Goal: Answer question/provide support

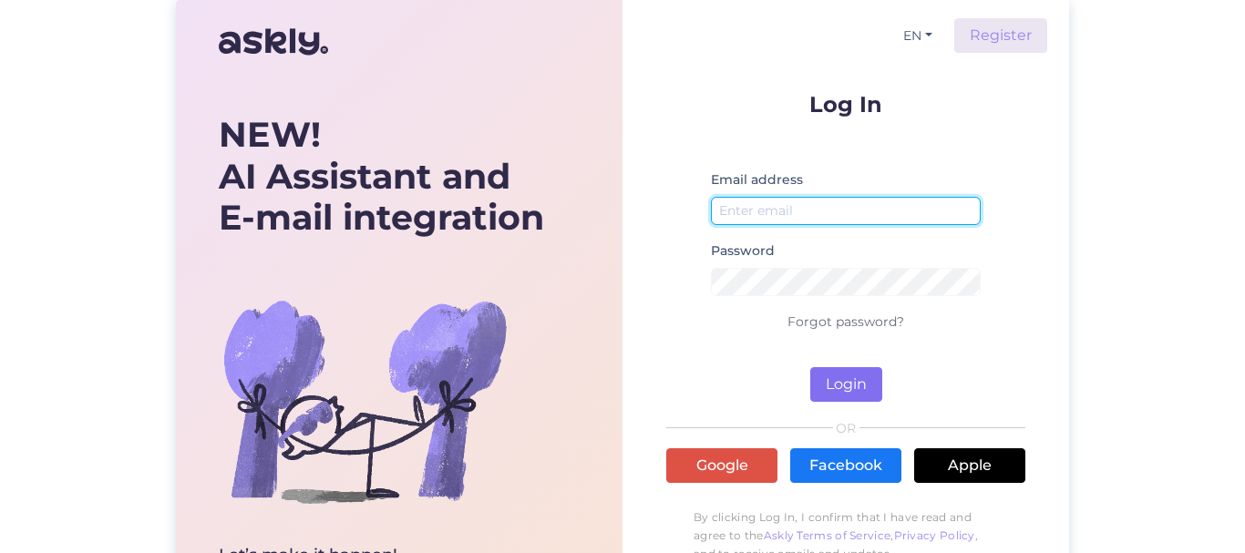
type input "[EMAIL_ADDRESS][DOMAIN_NAME]"
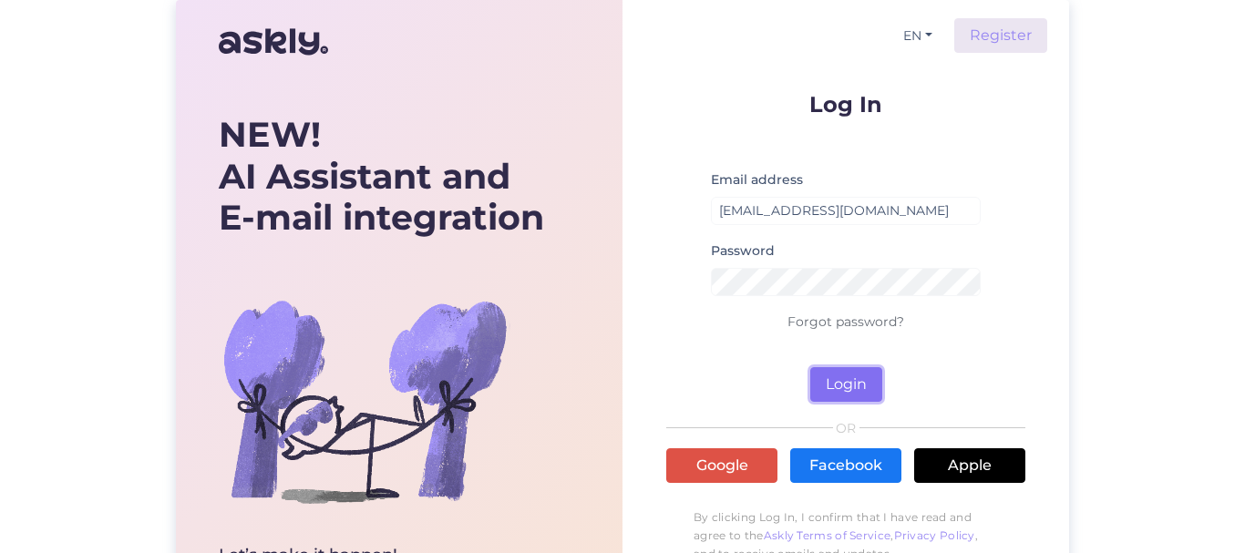
click at [854, 387] on button "Login" at bounding box center [846, 384] width 72 height 35
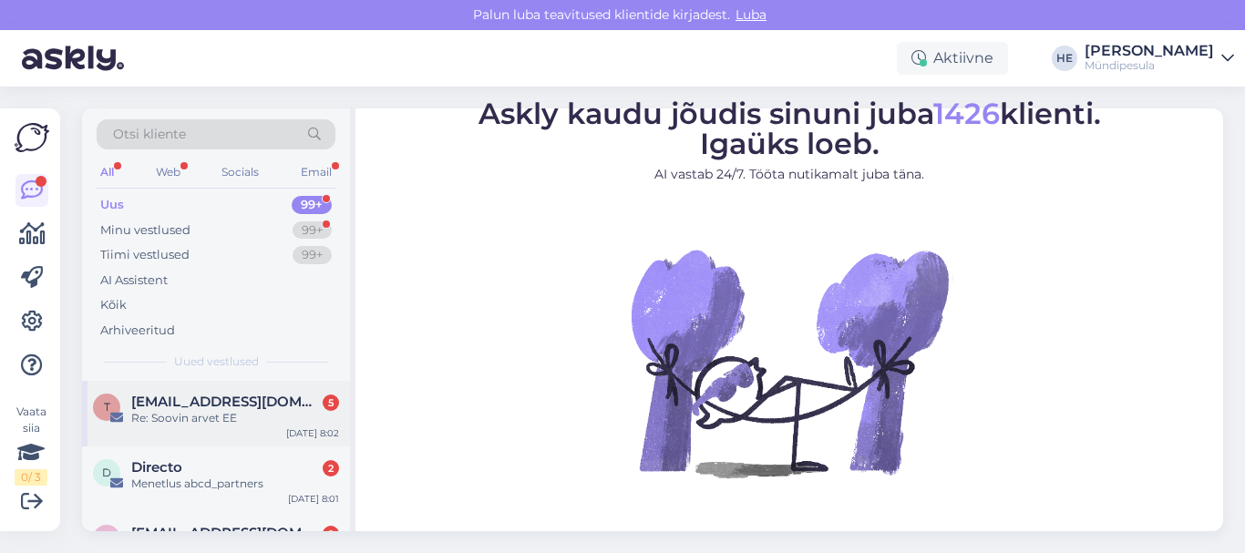
click at [167, 397] on span "[EMAIL_ADDRESS][DOMAIN_NAME]" at bounding box center [226, 402] width 190 height 16
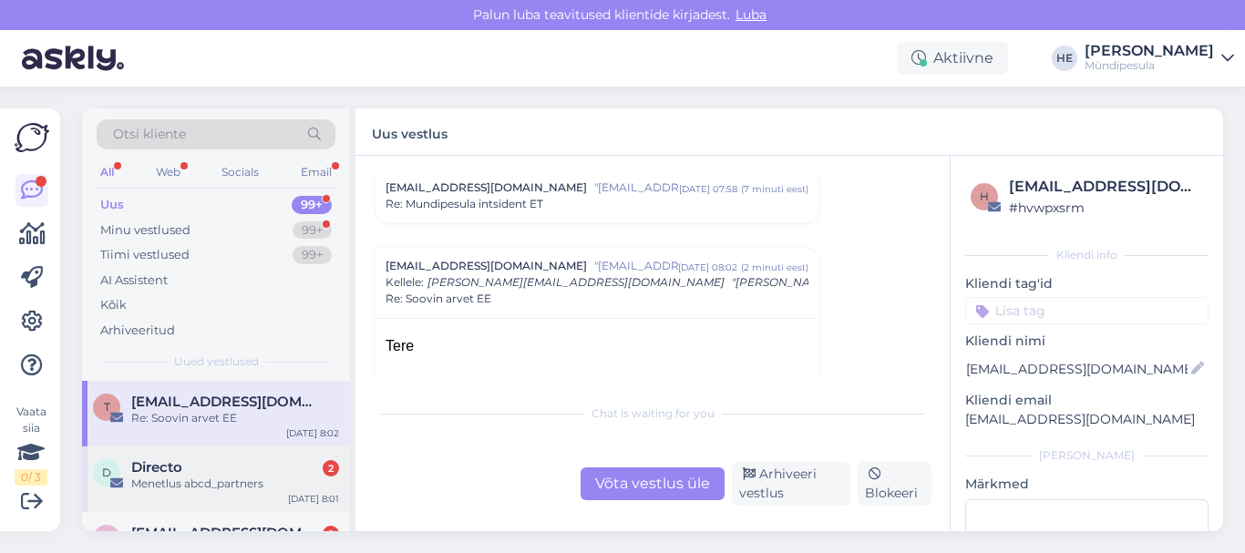
click at [173, 476] on div "Menetlus abcd_partners" at bounding box center [235, 484] width 208 height 16
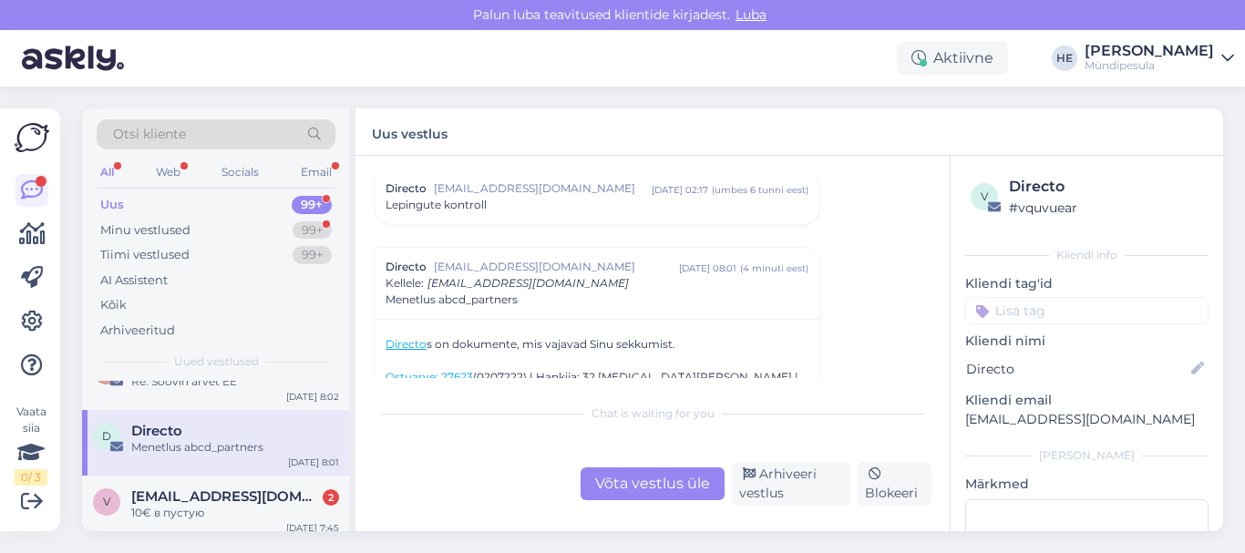
scroll to position [73, 0]
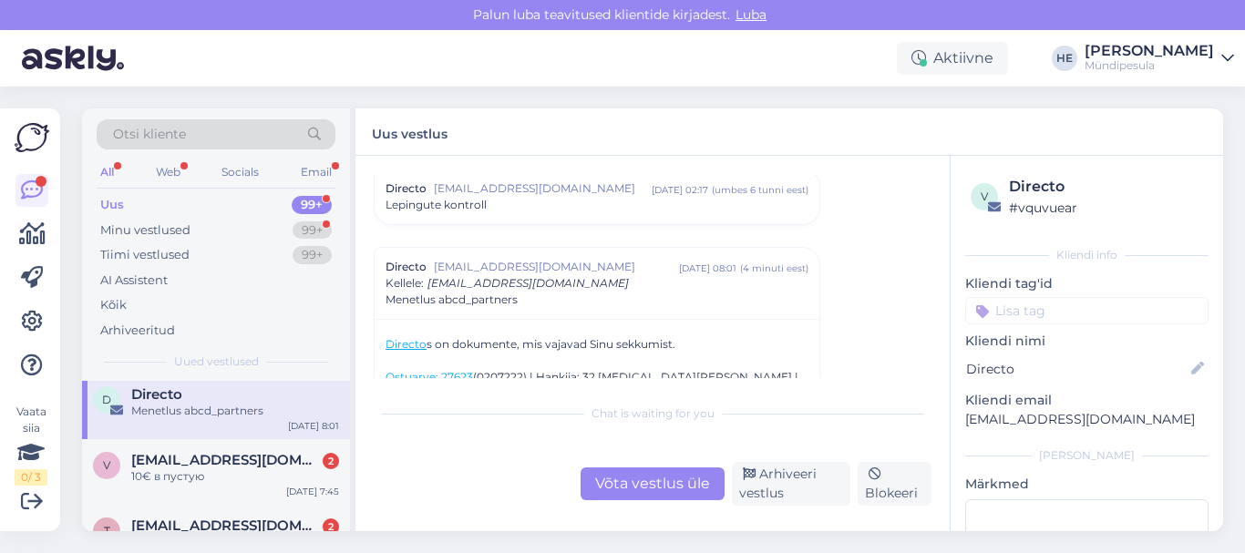
click at [173, 476] on div "10€ в пустую" at bounding box center [235, 477] width 208 height 16
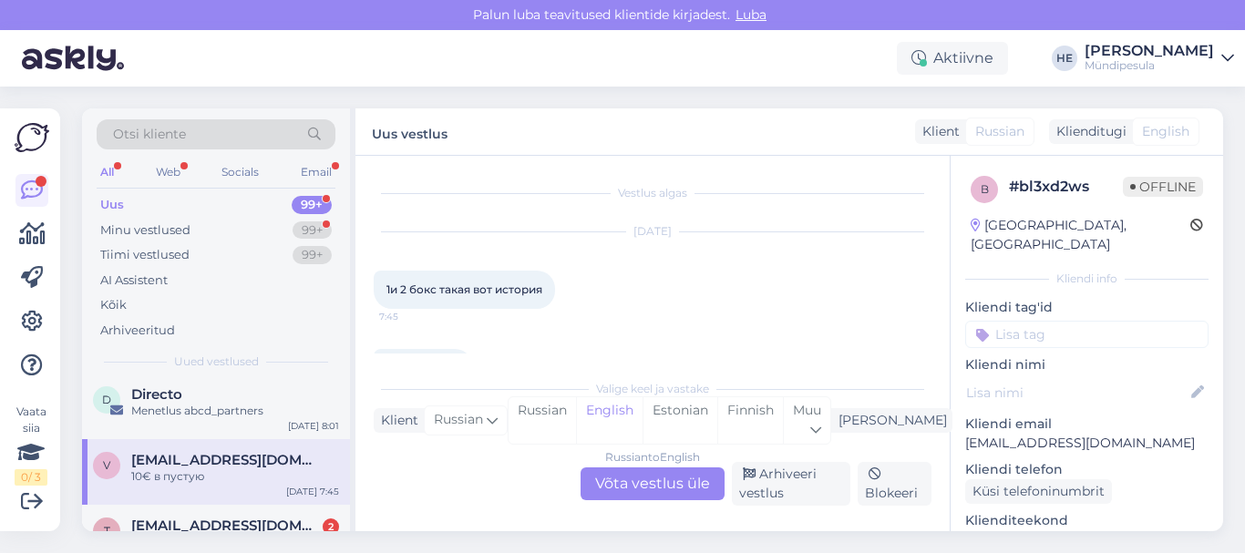
scroll to position [54, 0]
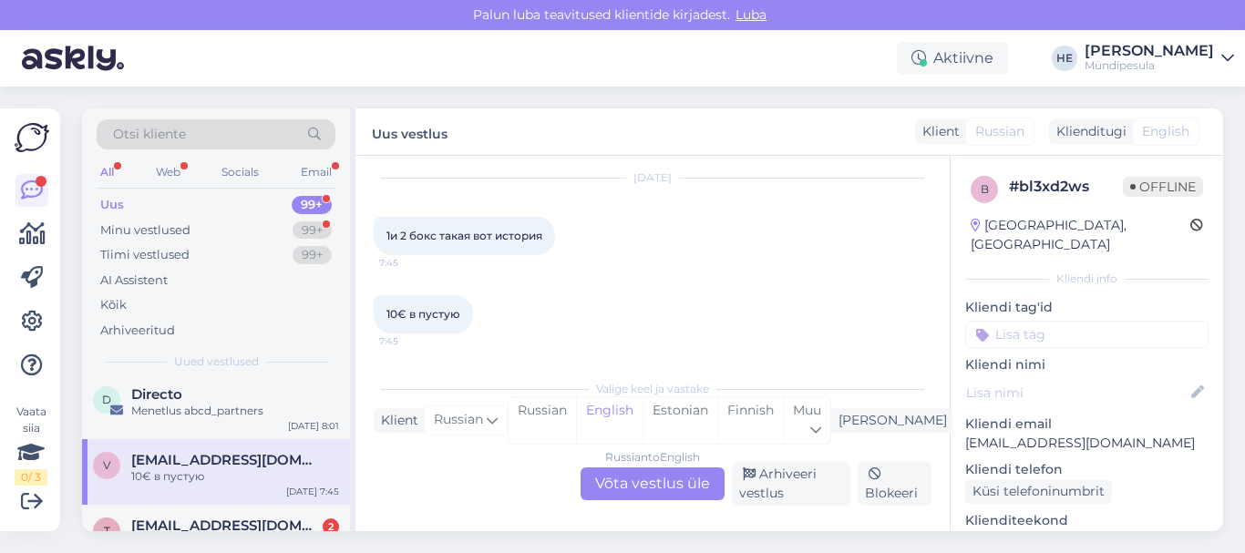
click at [667, 477] on div "Russian to English Võta vestlus üle" at bounding box center [653, 484] width 144 height 33
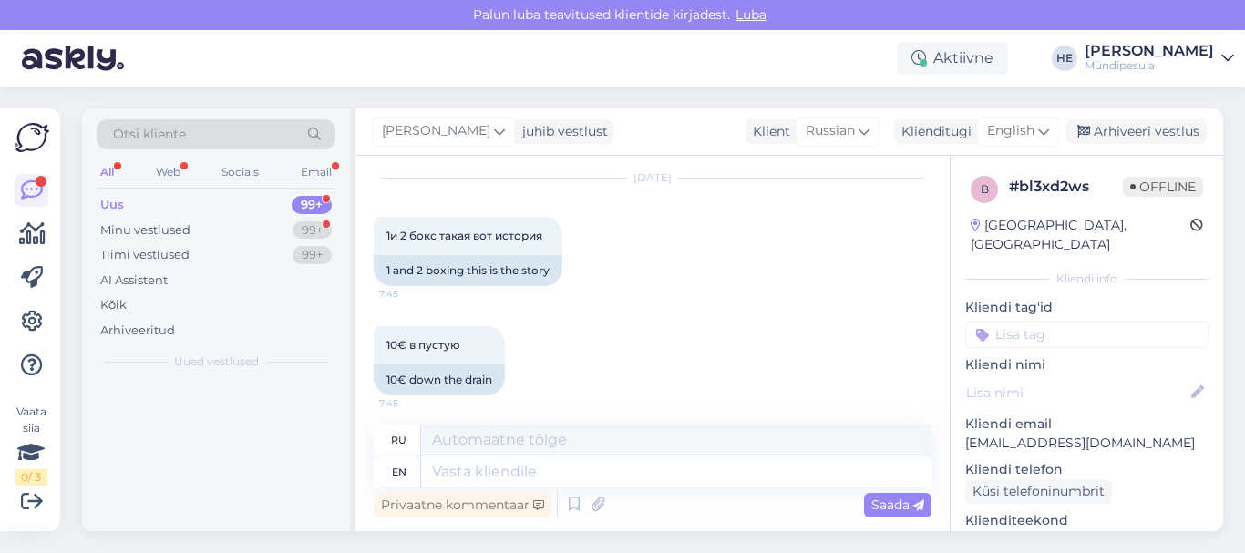
scroll to position [0, 0]
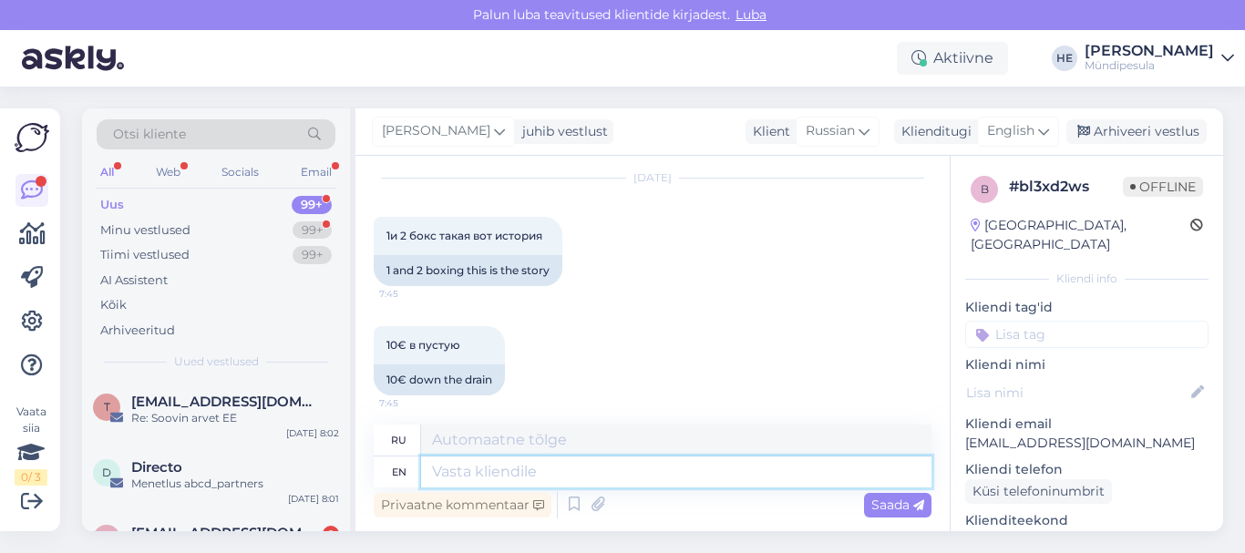
click at [476, 474] on textarea at bounding box center [676, 472] width 510 height 31
paste textarea "Здравствуйте! Просим Вас заполнить форму на нашем сайте о возмещении средств. […"
type textarea "Здравствуйте! Просим Вас заполнить форму на нашем сайте о возмещении средств. […"
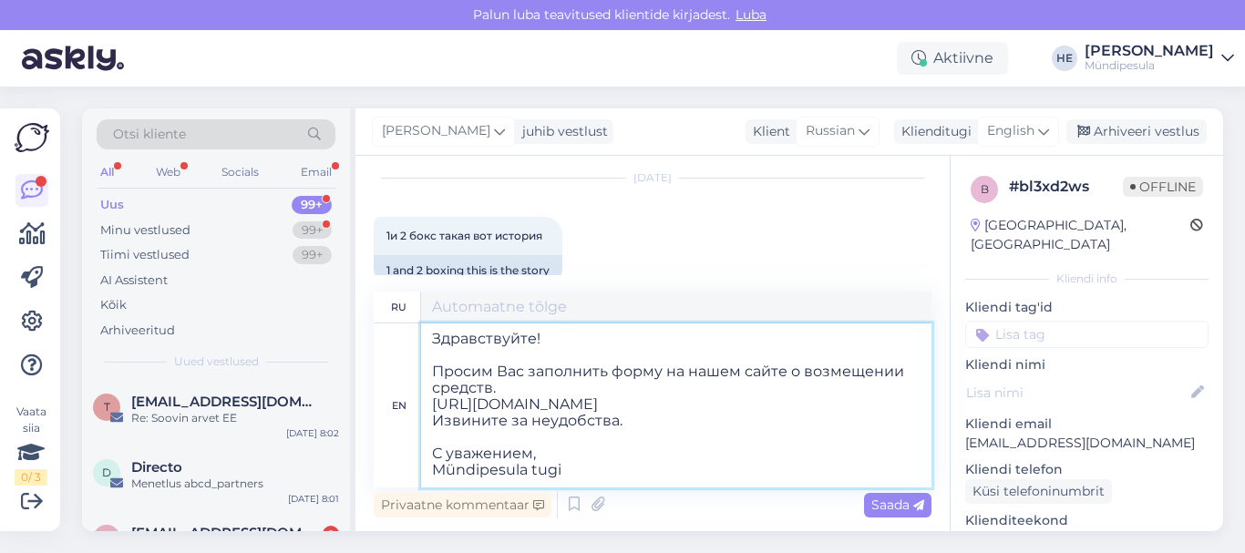
type textarea "Здравствуйте! Просим Вас заполнить форму на нашем сайте о возмещении средств. […"
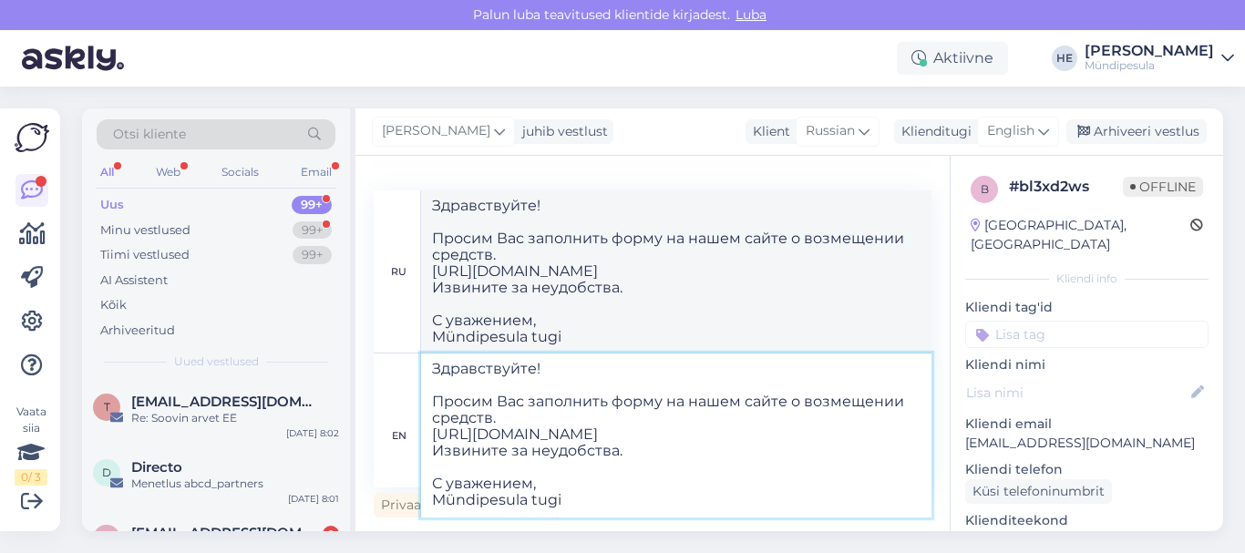
click at [697, 424] on textarea "Здравствуйте! Просим Вас заполнить форму на нашем сайте о возмещении средств. […" at bounding box center [676, 436] width 510 height 164
type textarea "Здравствуйте! Просим Вас заполнить форму на нашем сайте о возмещении средств. […"
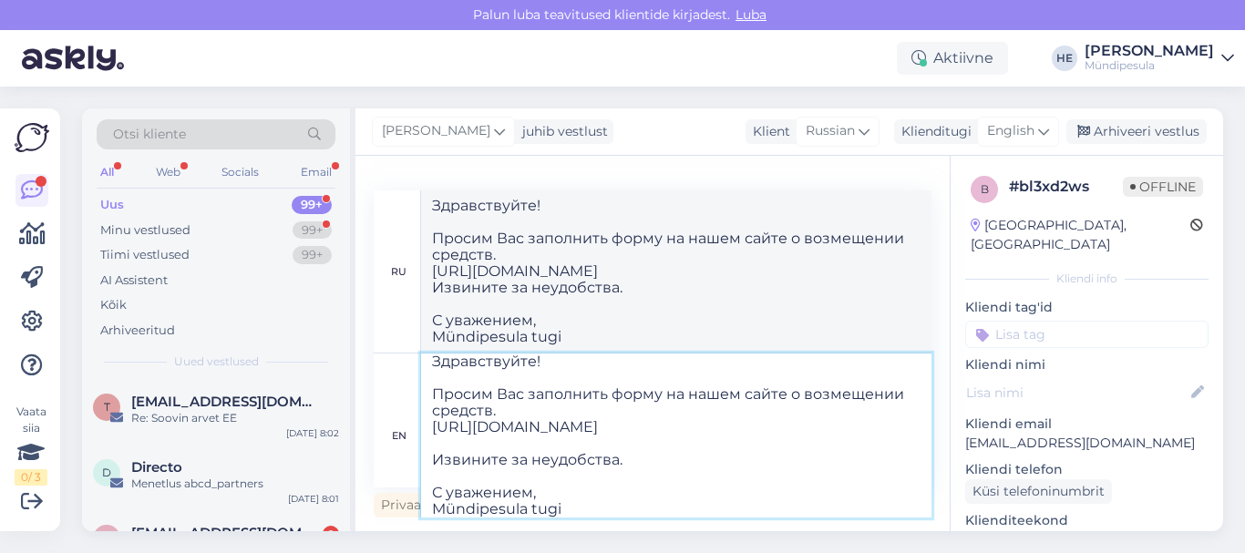
type textarea "Здравствуйте! Просим Вас заполнить форму на нашем сайте о возмещении средств. […"
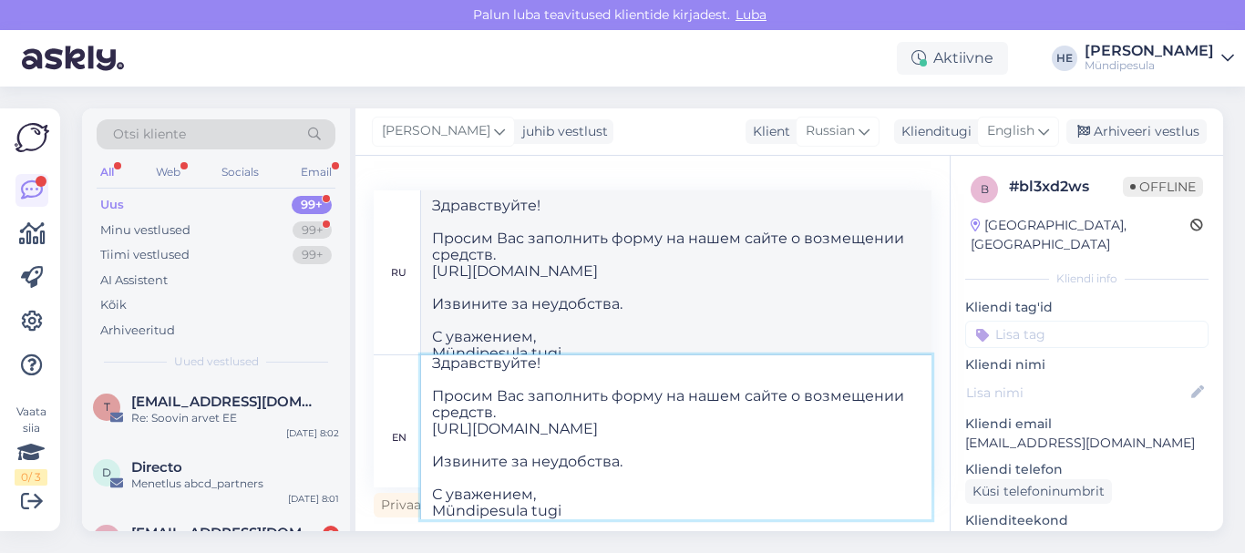
paste textarea "Saatke palun pangatehingu kinnitus."
type textarea "Здравствуйте! Просим Вас заполнить форму на нашем сайте о возмещении средств. […"
drag, startPoint x: 707, startPoint y: 444, endPoint x: 428, endPoint y: 445, distance: 278.9
click at [428, 445] on textarea "Здравствуйте! Просим Вас заполнить форму на нашем сайте о возмещении средств. […" at bounding box center [676, 437] width 510 height 164
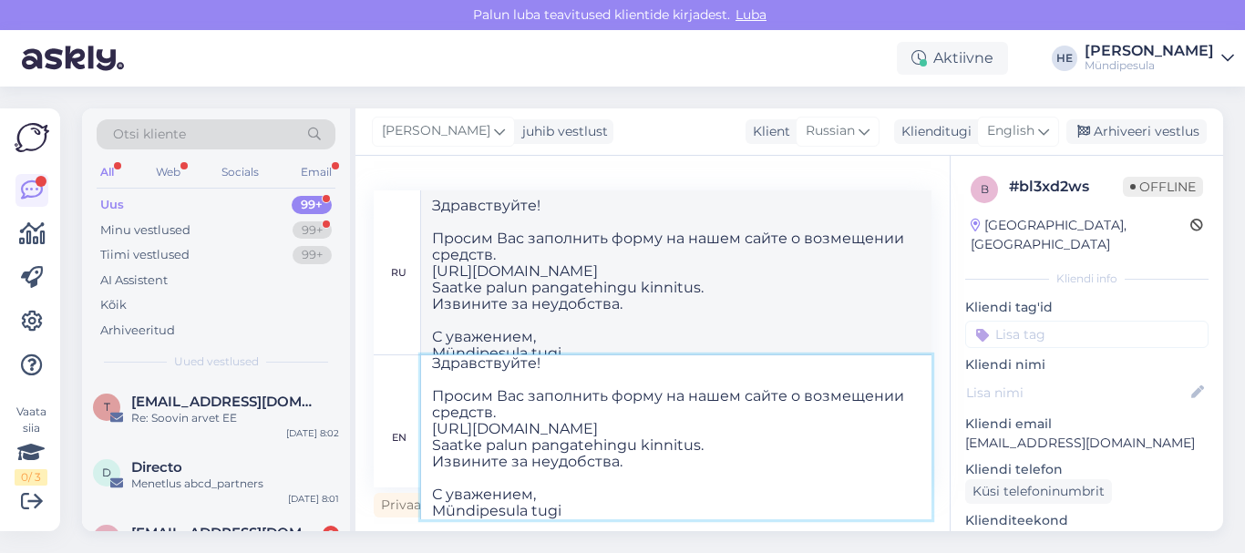
paste textarea "Пришлите пожалуйста чек об оплате"
type textarea "Здравствуйте! Просим Вас заполнить форму на нашем сайте о возмещении средств. […"
click at [603, 447] on textarea "Здравствуйте! Просим Вас заполнить форму на нашем сайте о возмещении средств. […" at bounding box center [676, 437] width 510 height 164
click at [585, 397] on textarea "Здравствуйте! Просим Вас заполнить форму на нашем сайте о возмещении средств. […" at bounding box center [676, 437] width 510 height 164
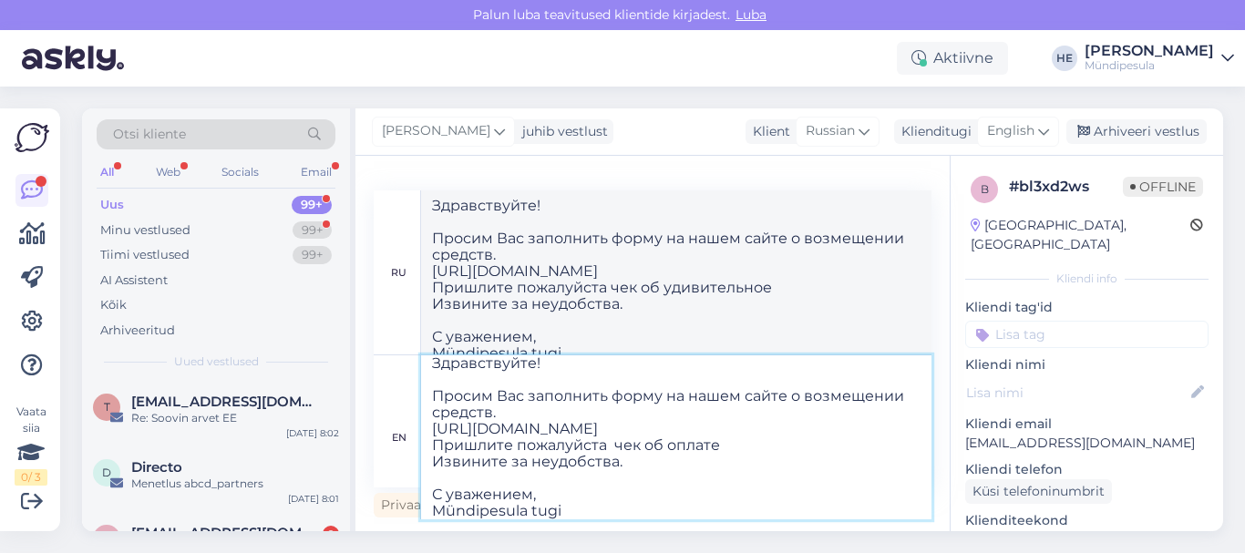
click at [611, 441] on textarea "Здравствуйте! Просим Вас заполнить форму на нашем сайте о возмещении средств. […" at bounding box center [676, 437] width 510 height 164
paste textarea "и"
type textarea "Здравствуйте! Просим Вас заполнить форму на нашем сайте о возмещении средств. […"
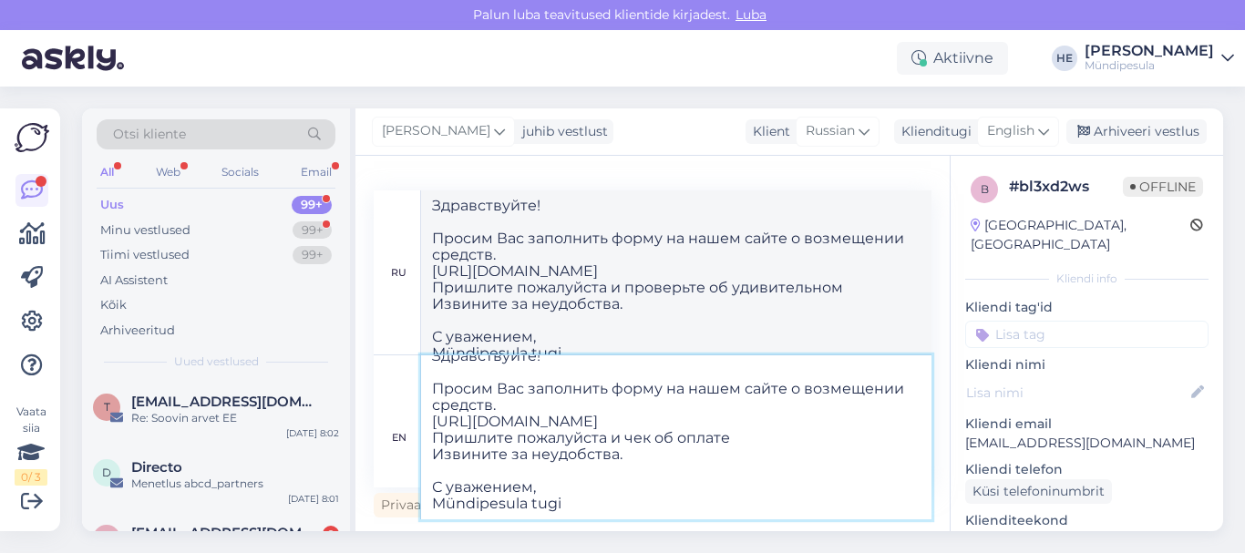
click at [623, 495] on textarea "Здравствуйте! Просим Вас заполнить форму на нашем сайте о возмещении средств. […" at bounding box center [676, 437] width 510 height 164
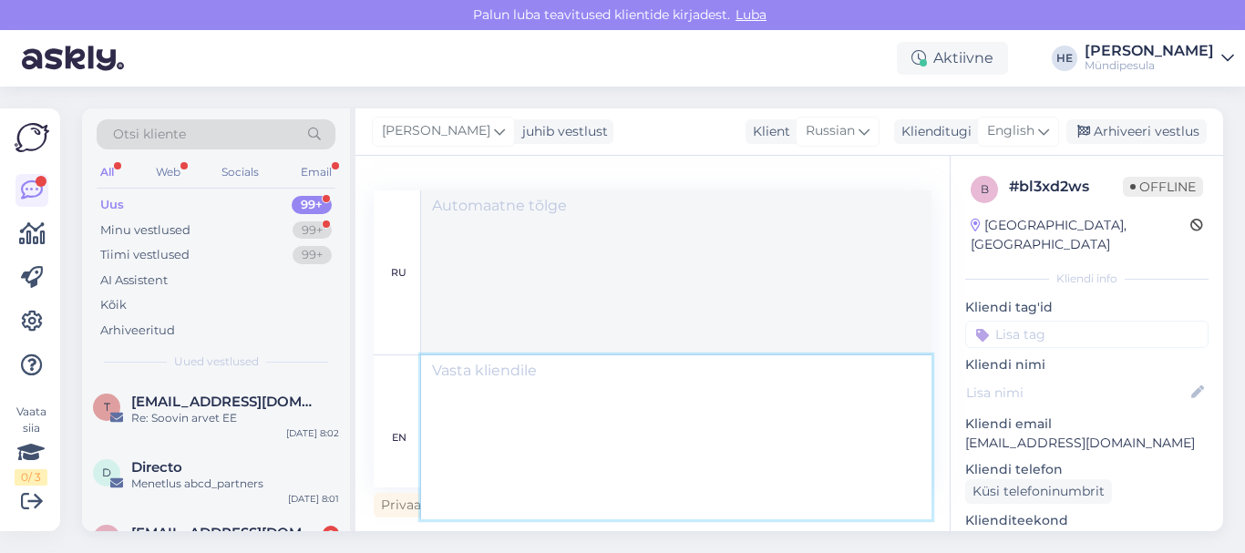
scroll to position [0, 0]
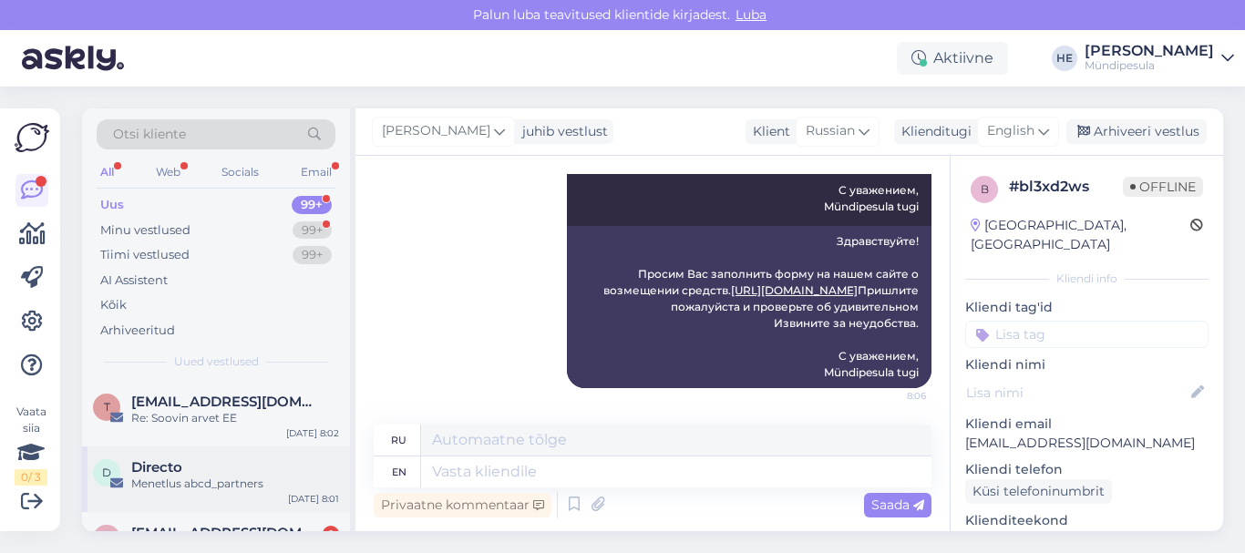
click at [159, 470] on span "Directo" at bounding box center [156, 467] width 51 height 16
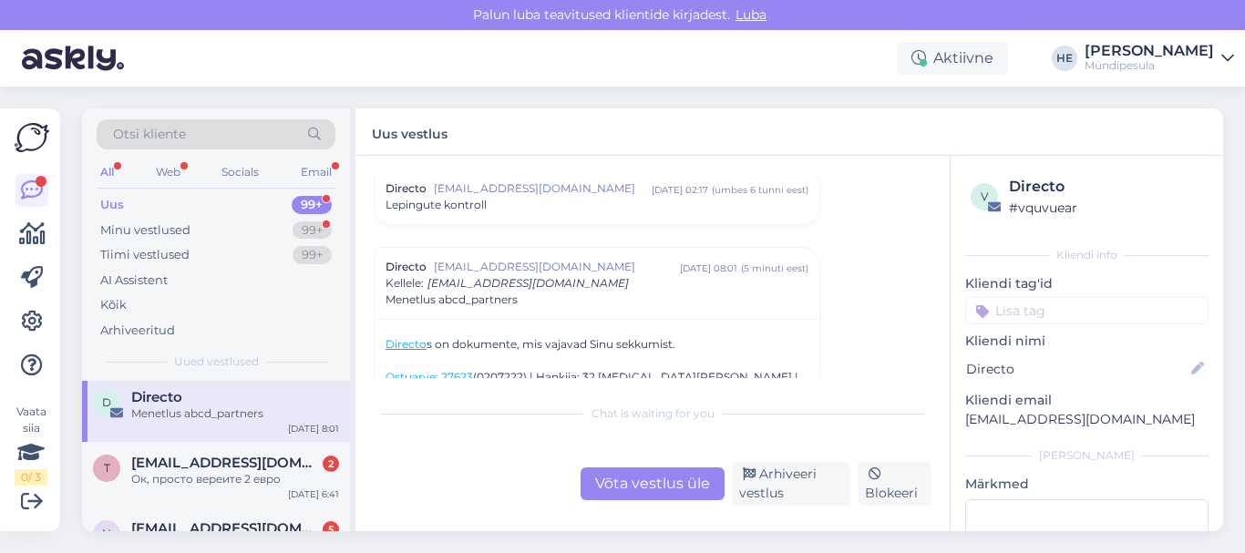
scroll to position [73, 0]
click at [159, 470] on div "Ок, просто вереите 2 евро" at bounding box center [235, 477] width 208 height 16
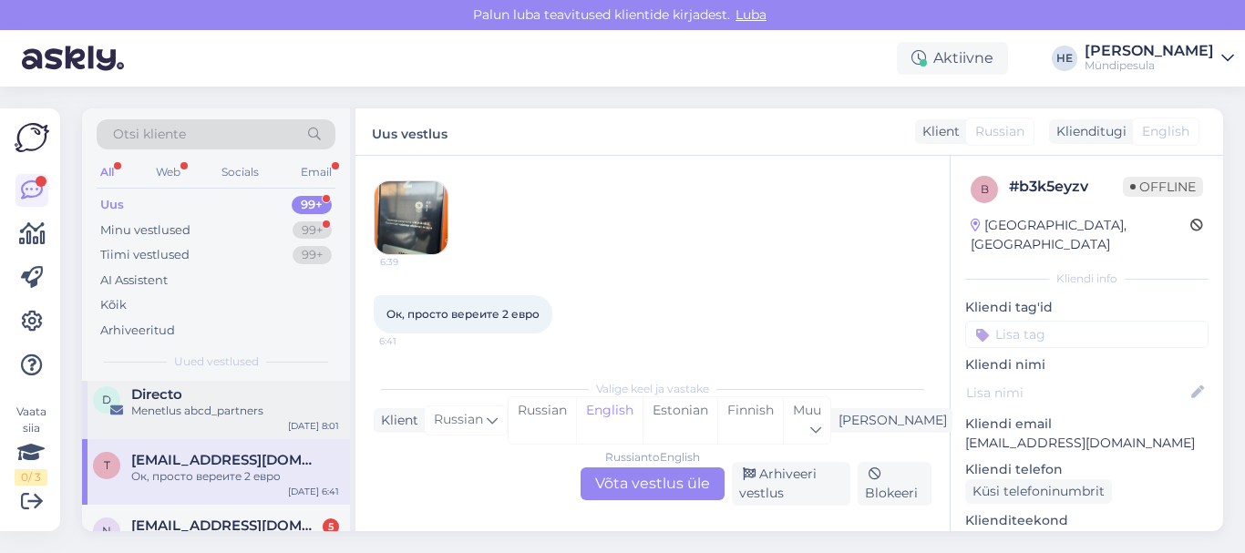
scroll to position [185, 0]
click at [668, 489] on div "Russian to English Võta vestlus üle" at bounding box center [653, 484] width 144 height 33
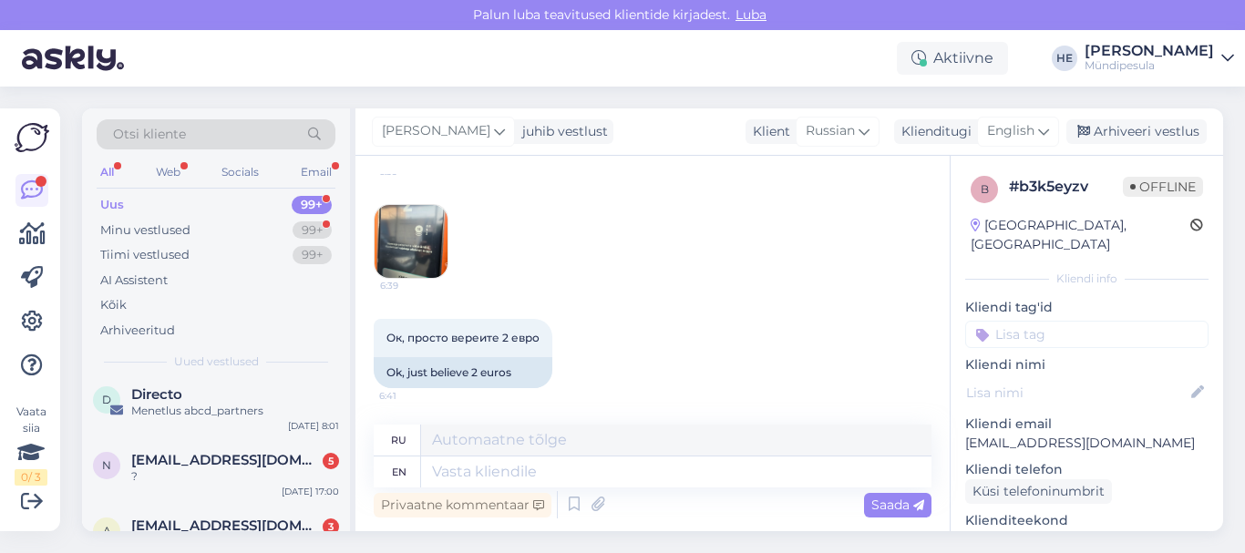
scroll to position [0, 0]
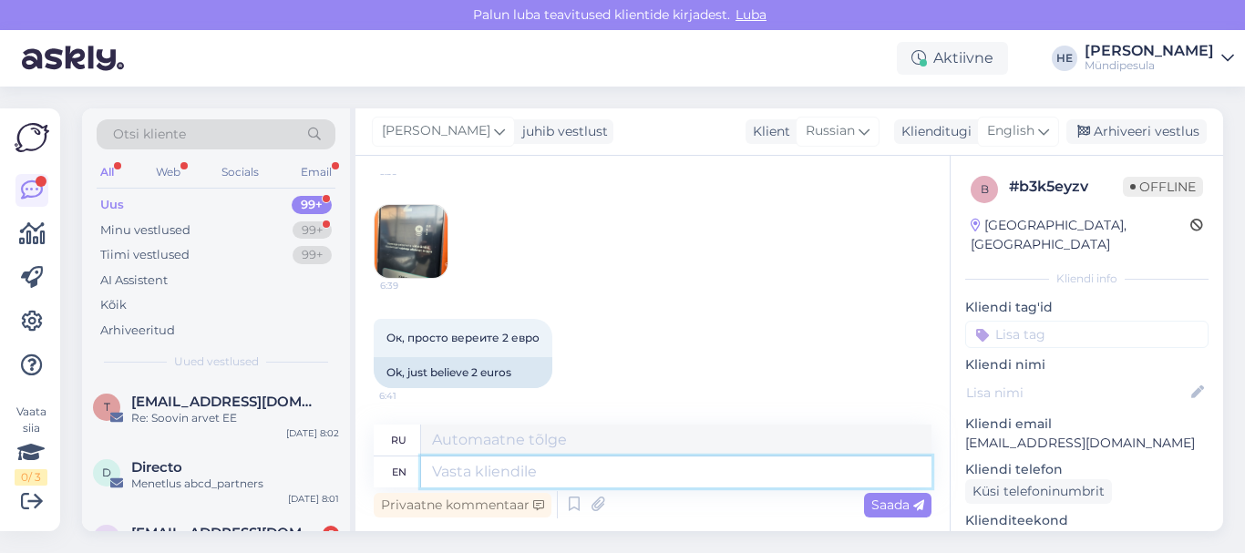
click at [439, 480] on textarea at bounding box center [676, 472] width 510 height 31
paste textarea "Здравствуйте! Просим Вас заполнить форму на нашем сайте о возмещении средств. […"
type textarea "Здравствуйте! Просим Вас заполнить форму на нашем сайте о возмещении средств. […"
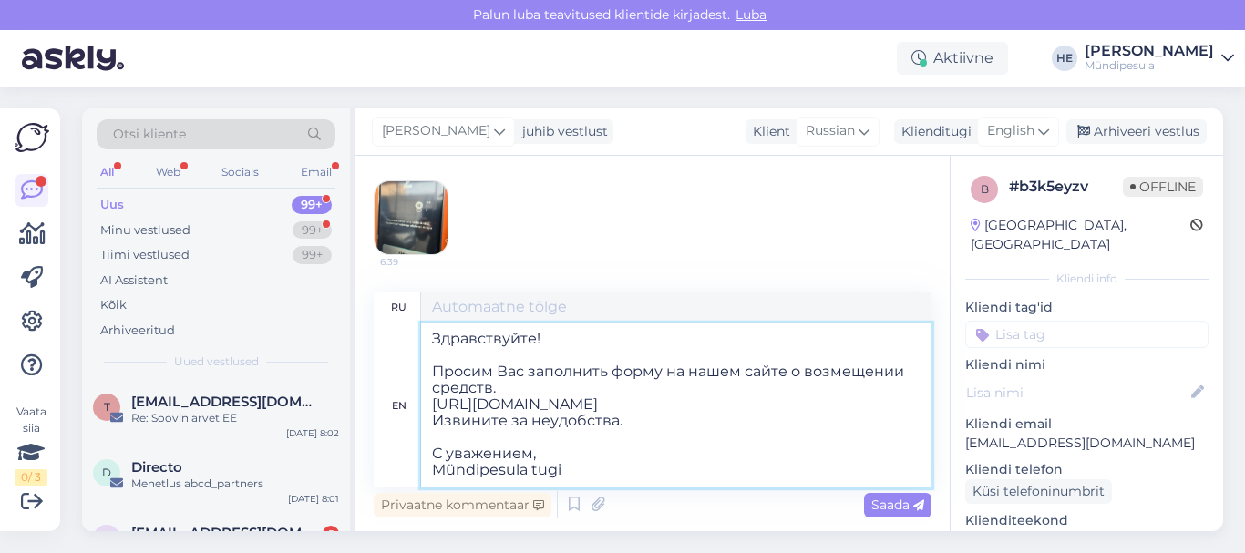
type textarea "Здравствуйте! Просим Вас заполнить форму на нашем сайте о возмещении средств. […"
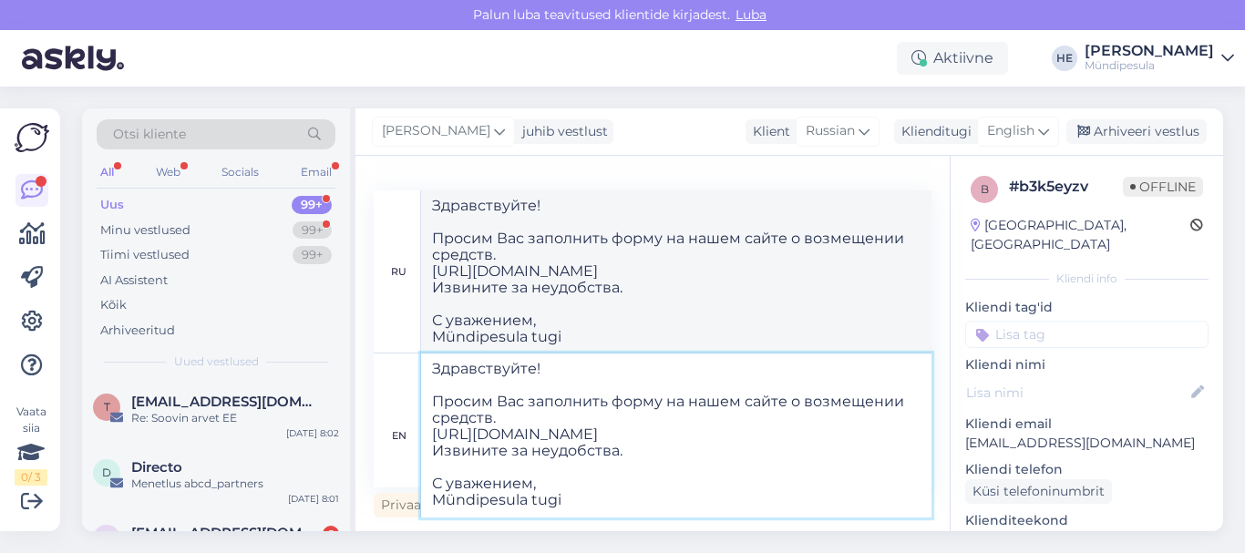
type textarea "Здравствуйте! Просим Вас заполнить форму на нашем сайте о возмещении средств. […"
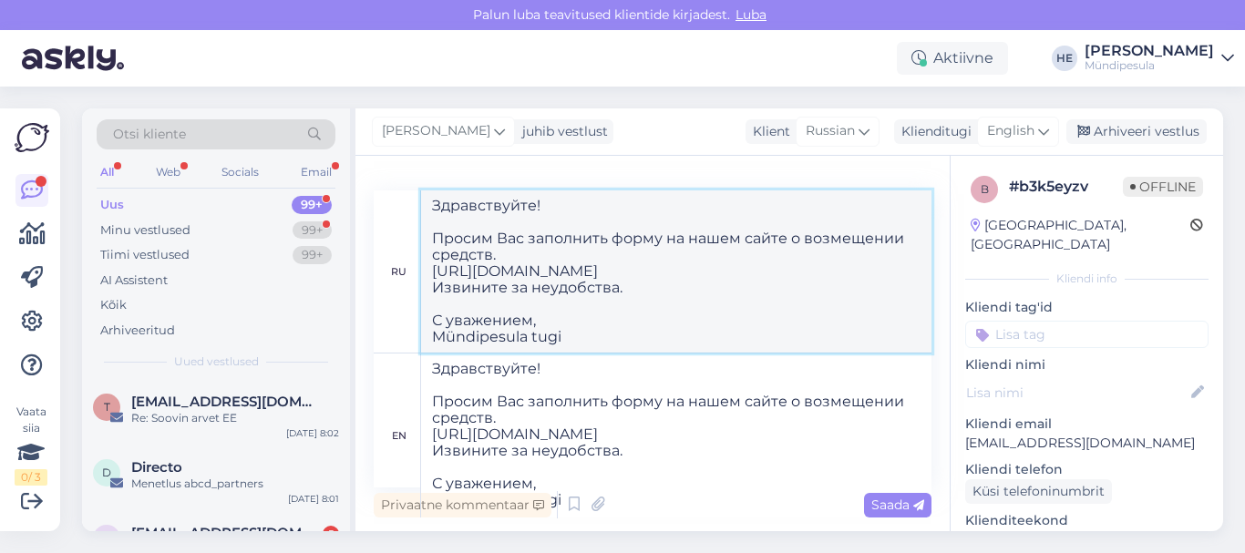
click at [830, 280] on textarea "Здравствуйте! Просим Вас заполнить форму на нашем сайте о возмещении средств. […" at bounding box center [676, 272] width 510 height 162
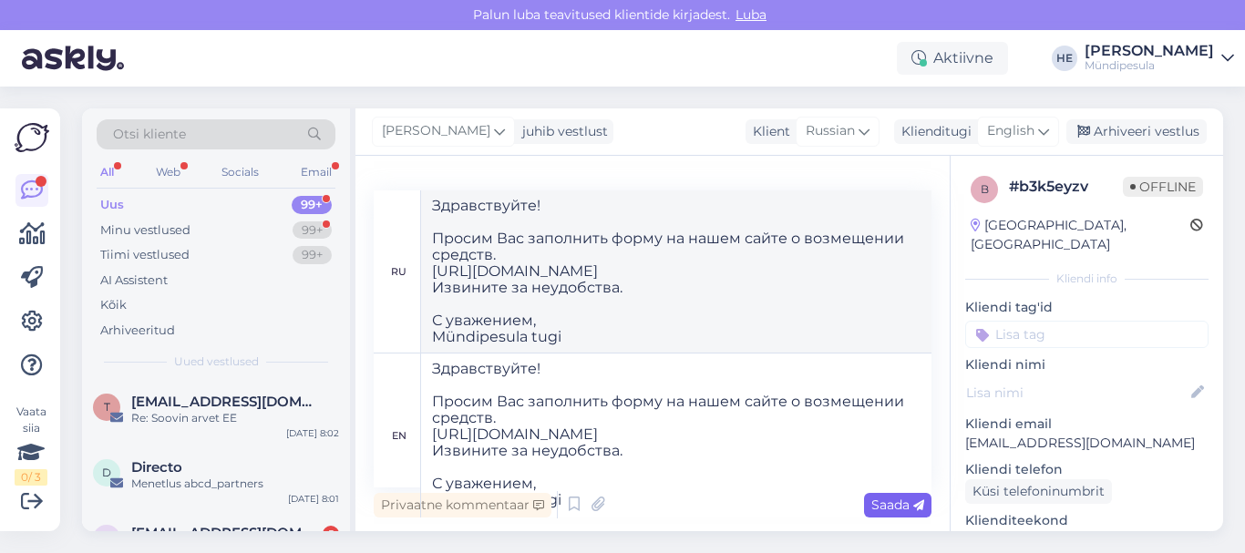
click at [893, 505] on span "Saada" at bounding box center [897, 505] width 53 height 16
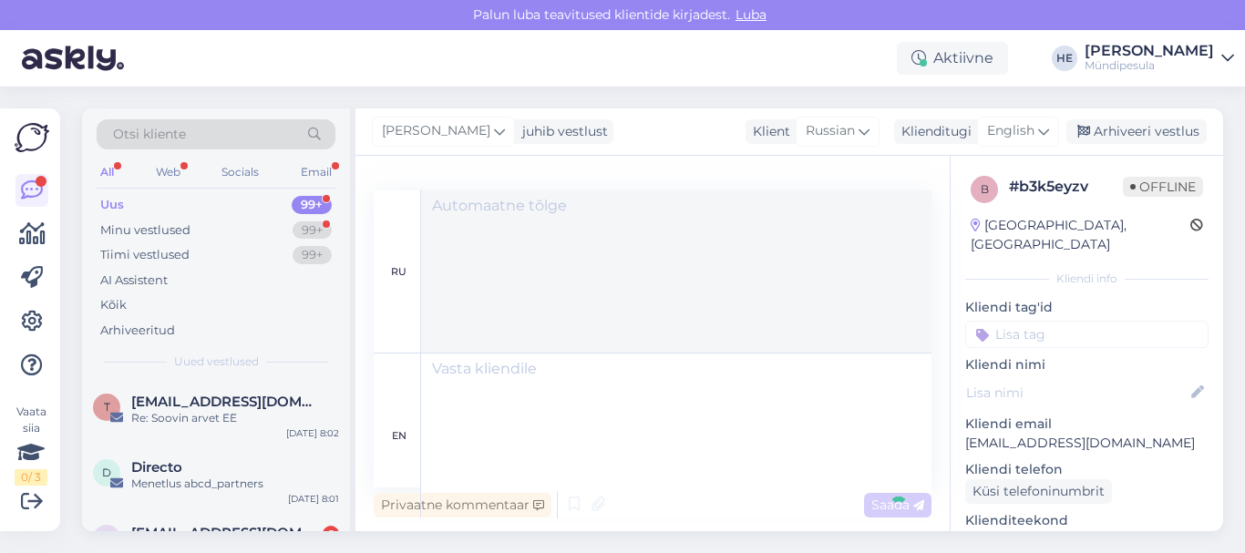
scroll to position [0, 0]
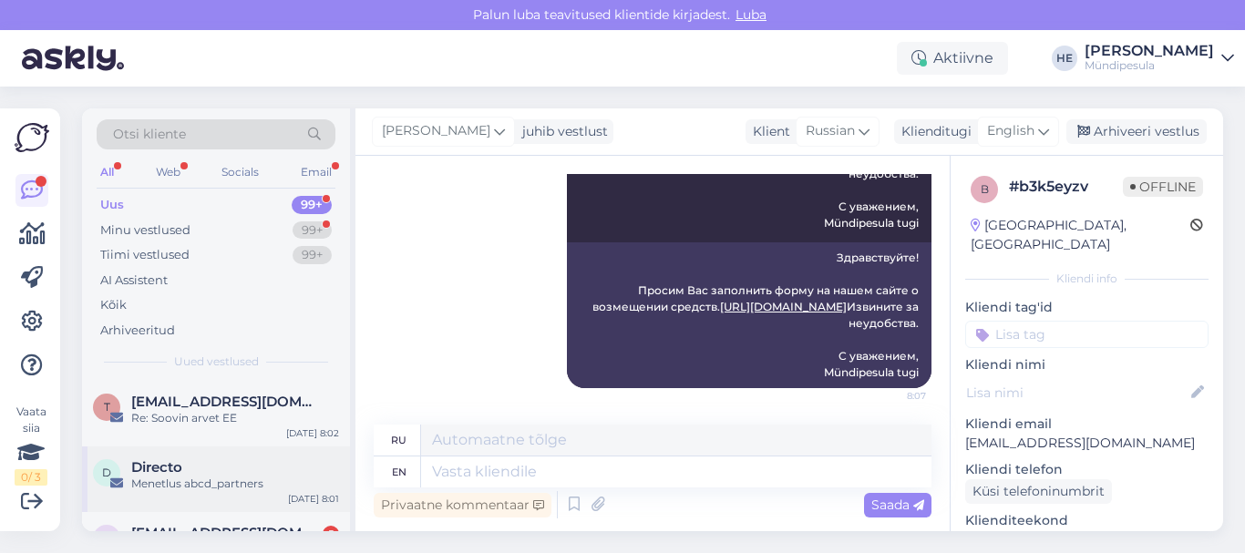
click at [172, 474] on span "Directo" at bounding box center [156, 467] width 51 height 16
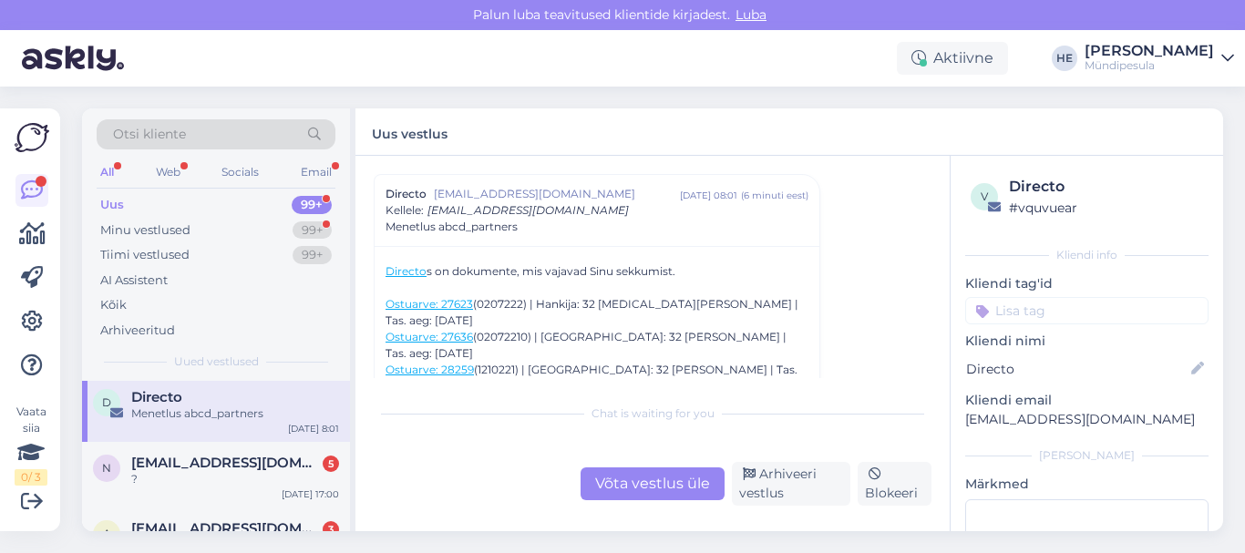
scroll to position [73, 0]
click at [172, 474] on div "?" at bounding box center [235, 477] width 208 height 16
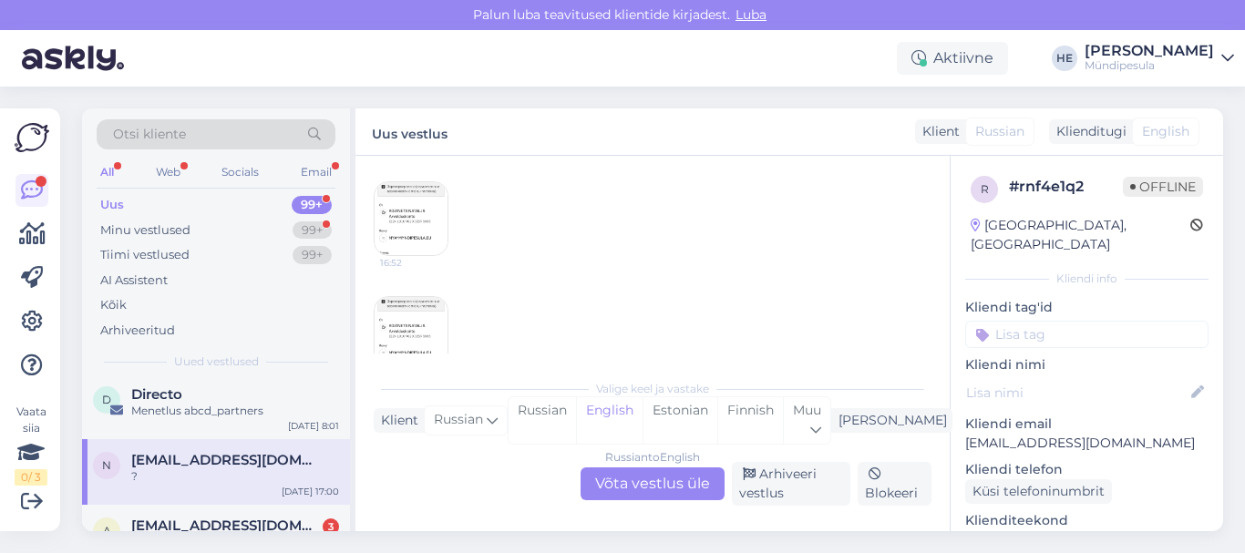
scroll to position [440, 0]
click at [637, 489] on div "Russian to English Võta vestlus üle" at bounding box center [653, 484] width 144 height 33
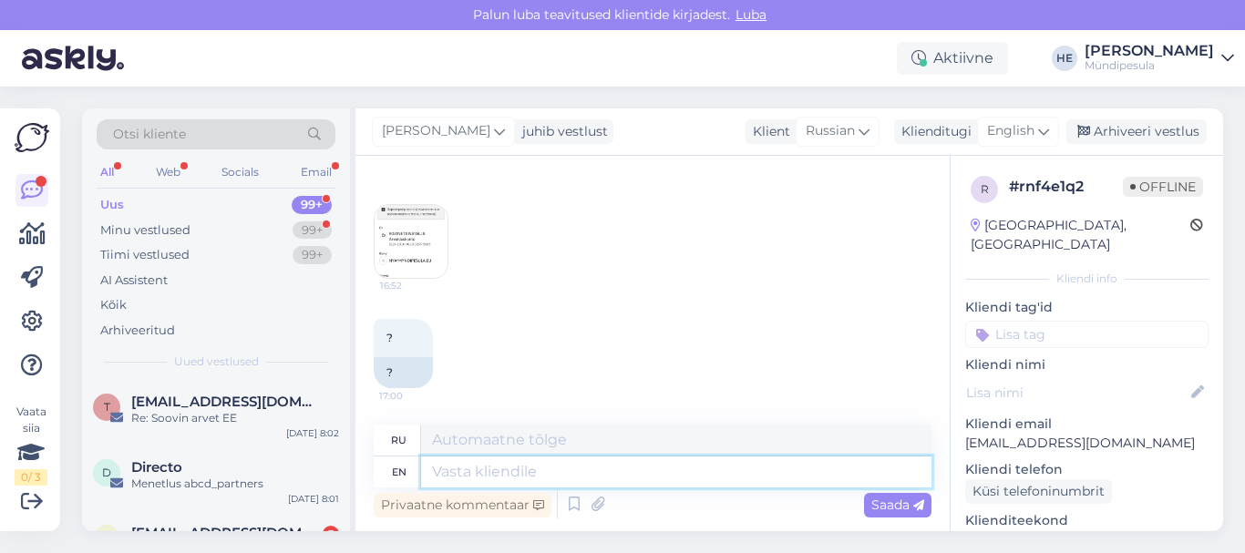
click at [517, 483] on textarea at bounding box center [676, 472] width 510 height 31
paste textarea "Здравствуйте! Просим Вас заполнить форму на нашем сайте о возмещении средств. […"
type textarea "Здравствуйте! Просим Вас заполнить форму на нашем сайте о возмещении средств. […"
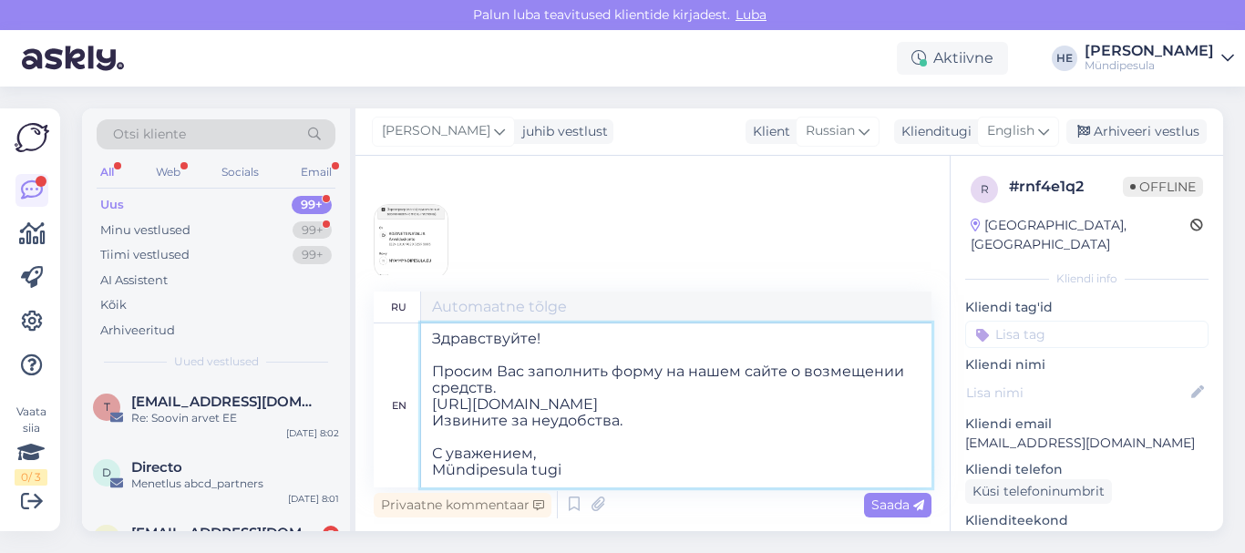
scroll to position [533, 0]
type textarea "Здравствуйте! Просим Вас заполнить форму на нашем сайте о возмещении средств. […"
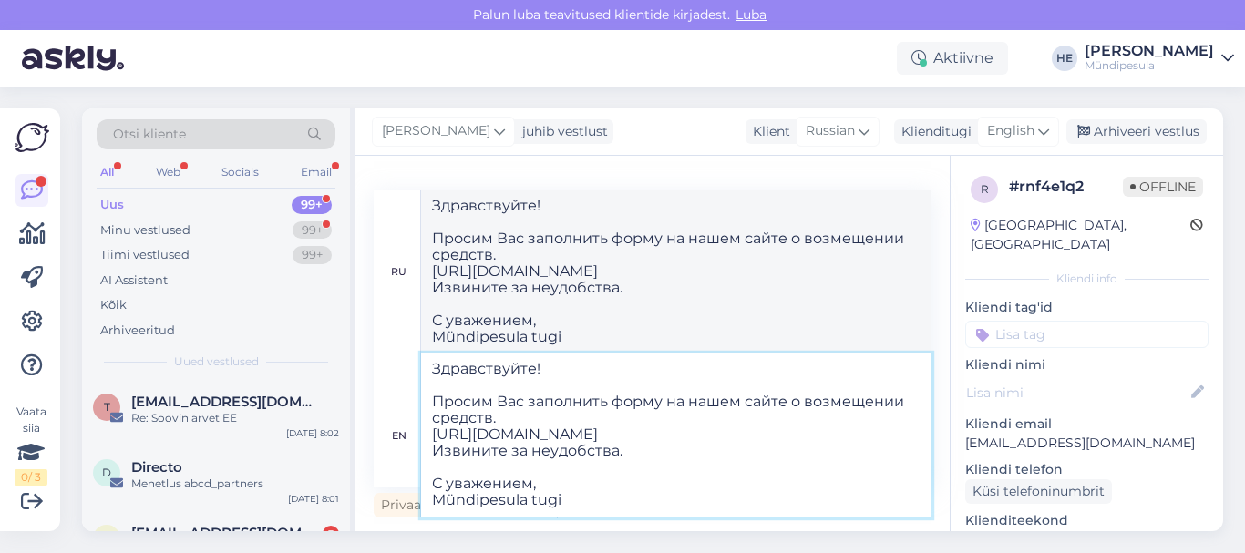
type textarea "Здравствуйте! Просим Вас заполнить форму на нашем сайте о возмещении средств. […"
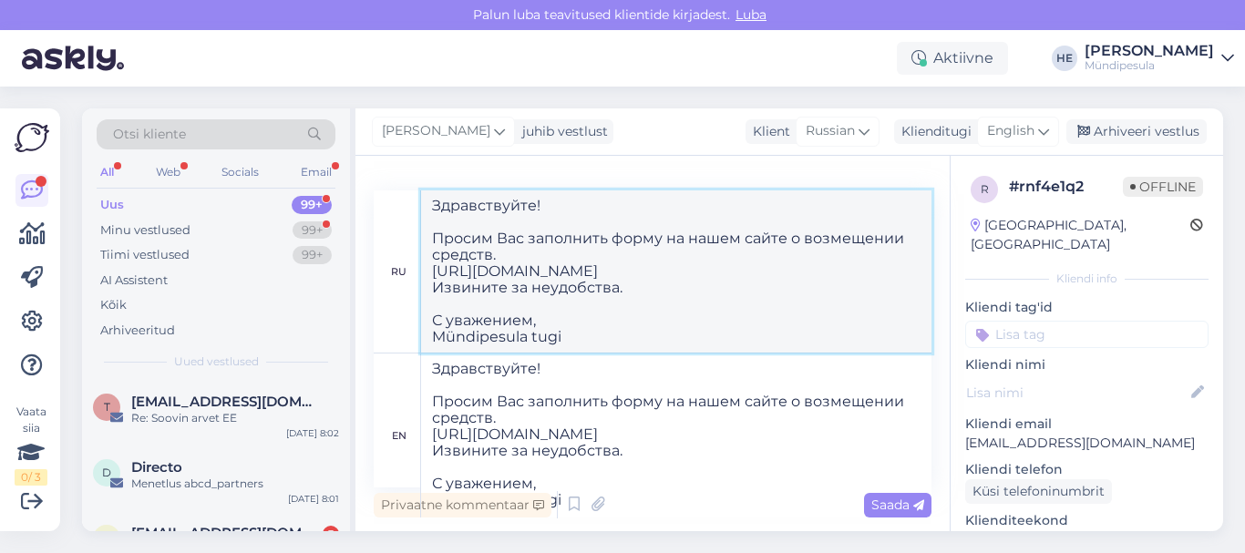
click at [789, 313] on textarea "Здравствуйте! Просим Вас заполнить форму на нашем сайте о возмещении средств. […" at bounding box center [676, 272] width 510 height 162
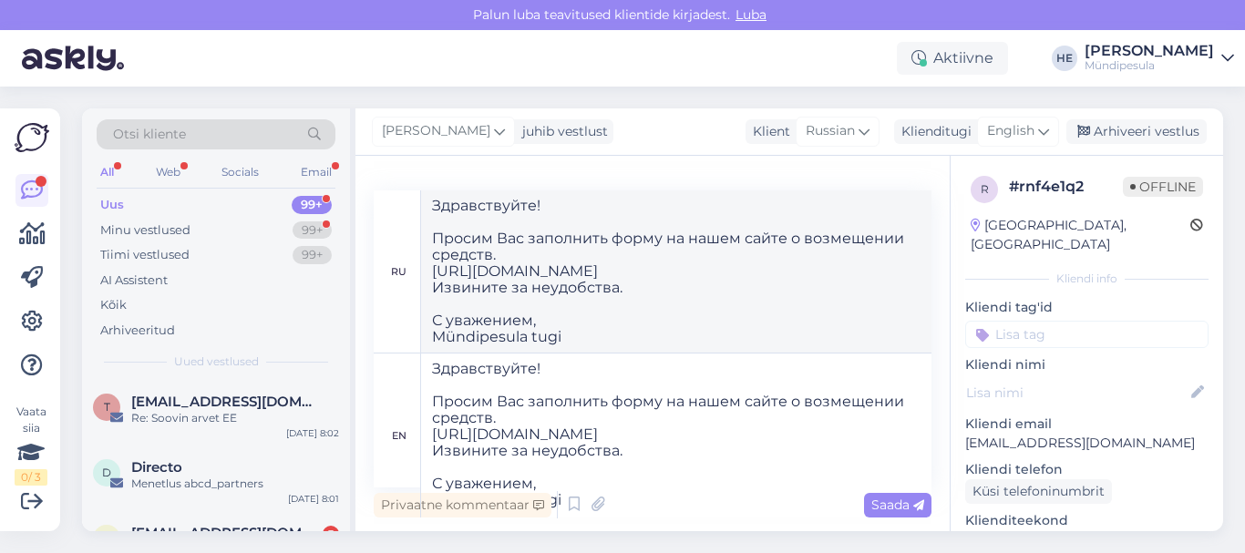
click at [855, 510] on div "Privaatne kommentaar Saada" at bounding box center [653, 505] width 558 height 35
click at [874, 510] on span "Saada" at bounding box center [897, 505] width 53 height 16
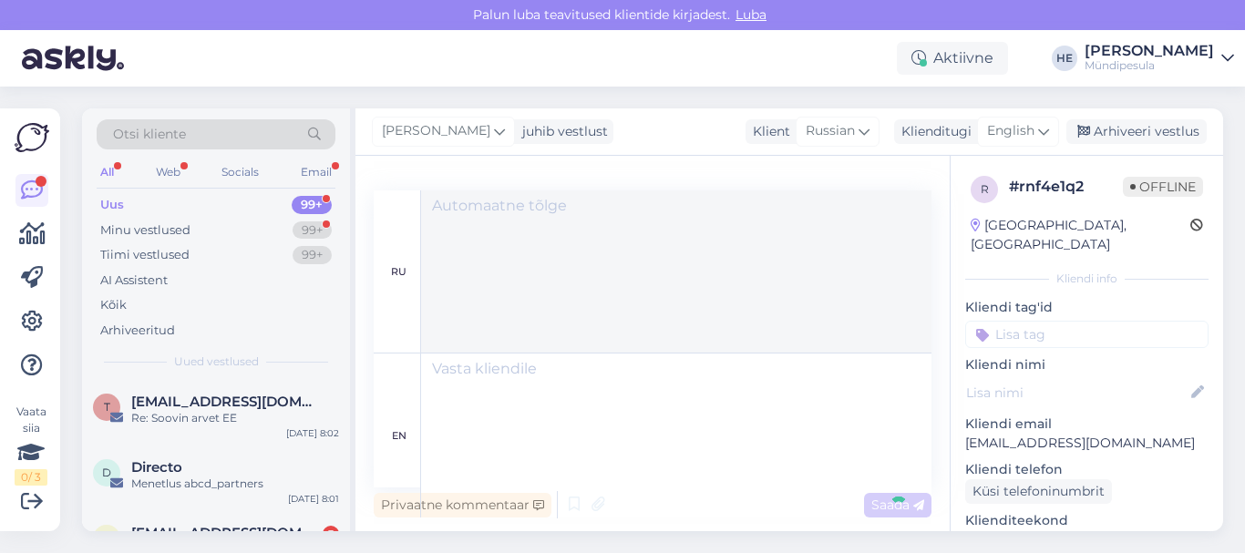
scroll to position [0, 0]
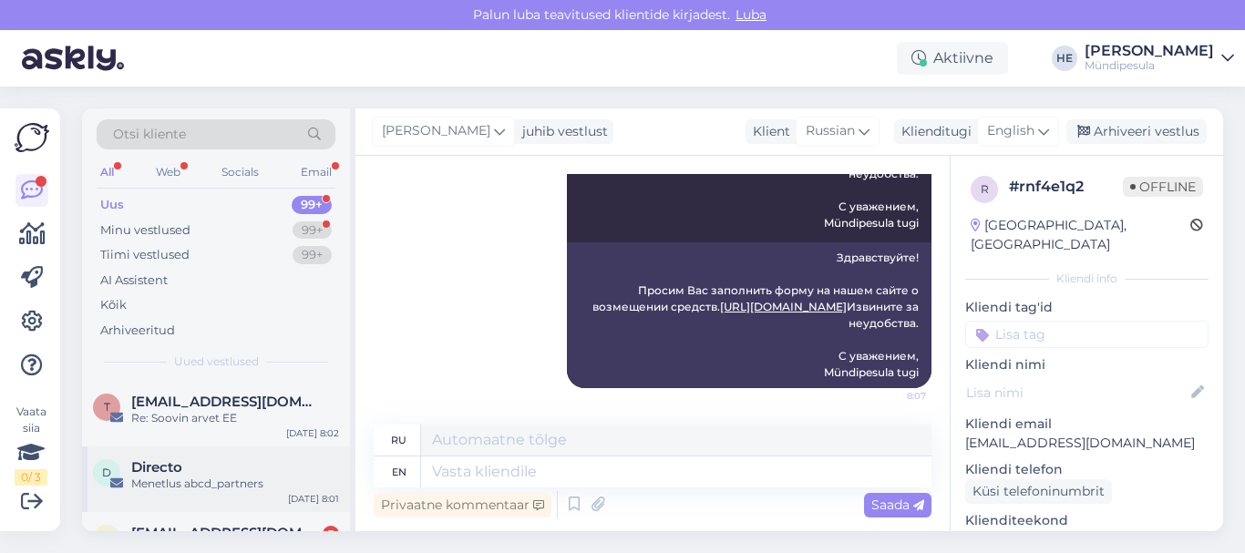
click at [169, 470] on span "Directo" at bounding box center [156, 467] width 51 height 16
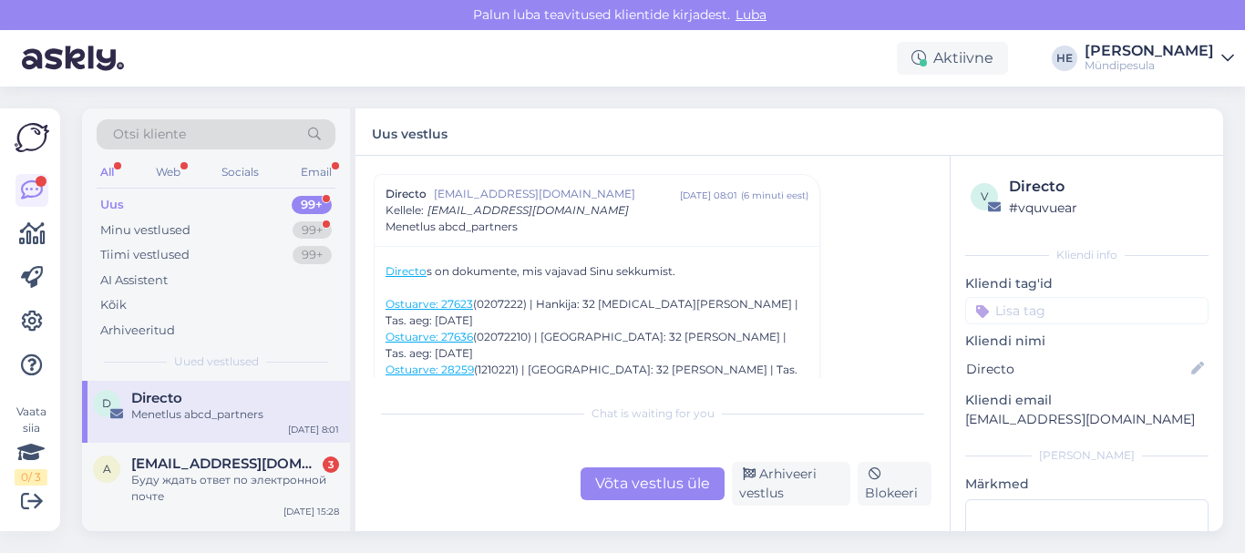
scroll to position [73, 0]
click at [169, 470] on div "Буду ждать ответ по электронной почте" at bounding box center [235, 485] width 208 height 33
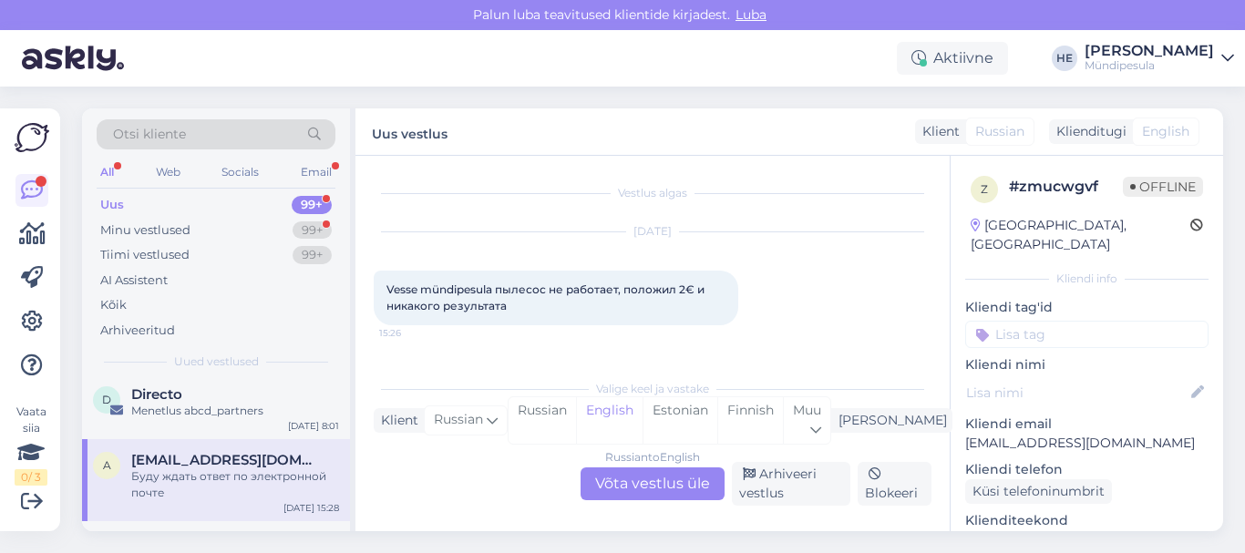
scroll to position [149, 0]
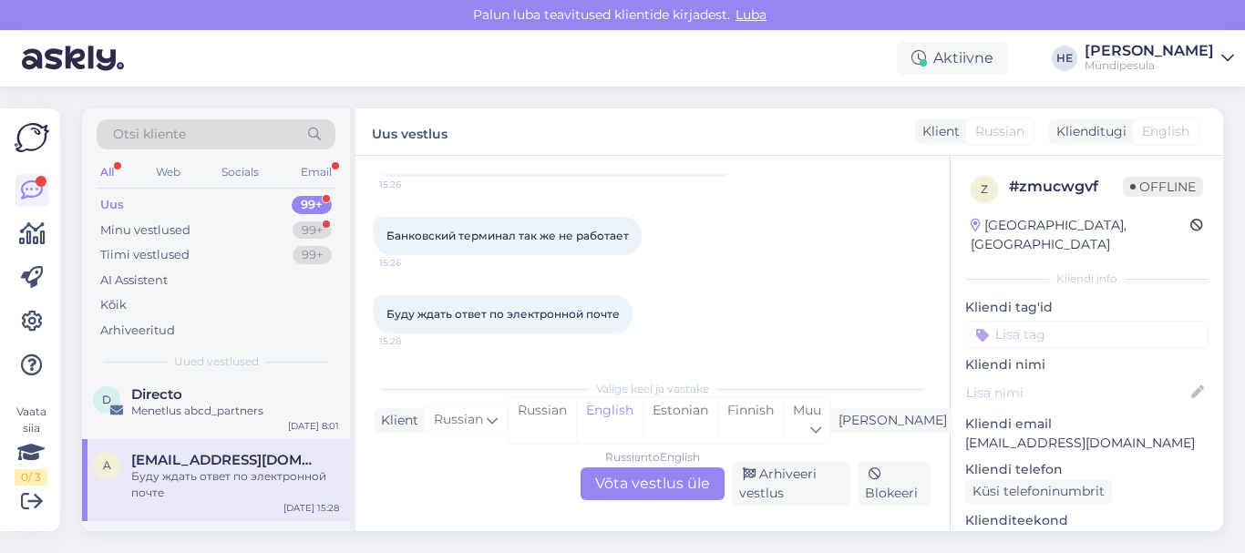
click at [631, 489] on div "Russian to English Võta vestlus üle" at bounding box center [653, 484] width 144 height 33
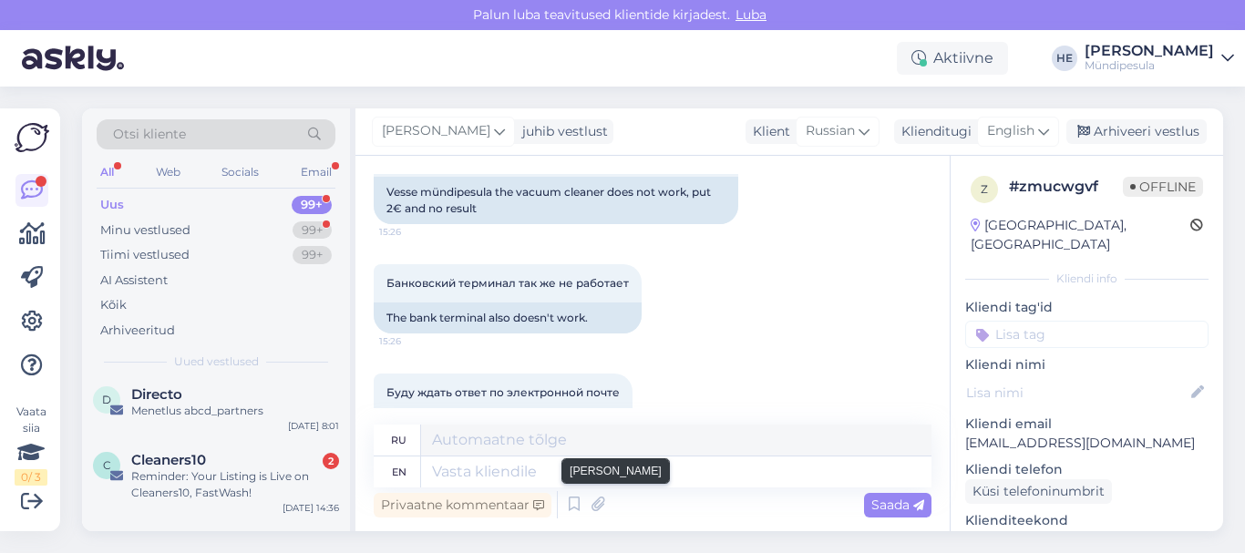
scroll to position [0, 0]
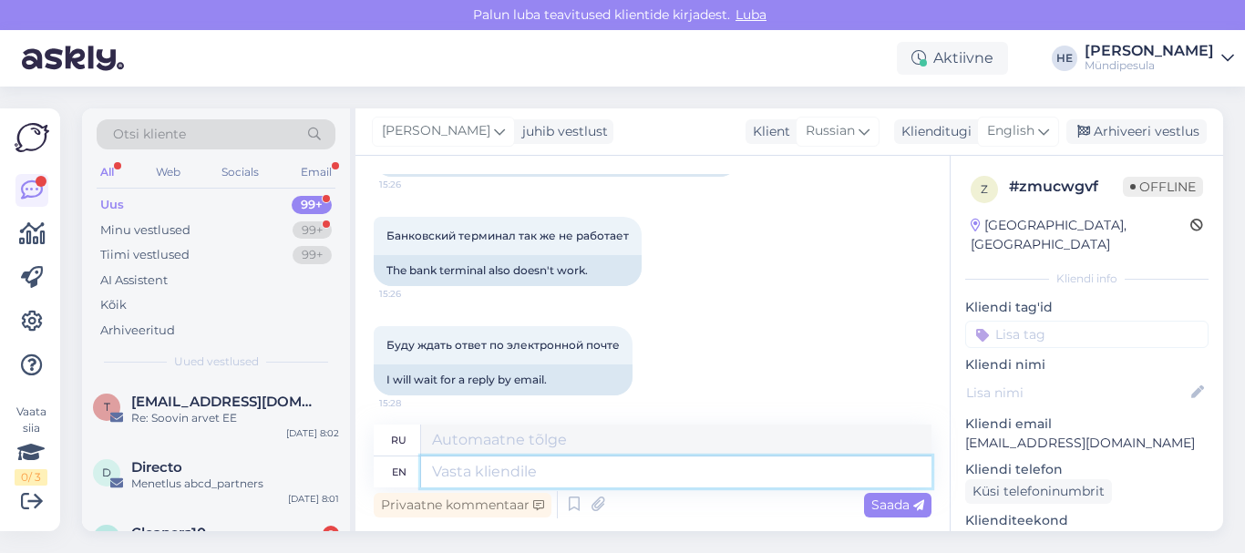
click at [527, 474] on textarea at bounding box center [676, 472] width 510 height 31
paste textarea "Здравствуйте! Просим Вас заполнить форму на нашем сайте о возмещении средств. […"
type textarea "Здравствуйте! Просим Вас заполнить форму на нашем сайте о возмещении средств. […"
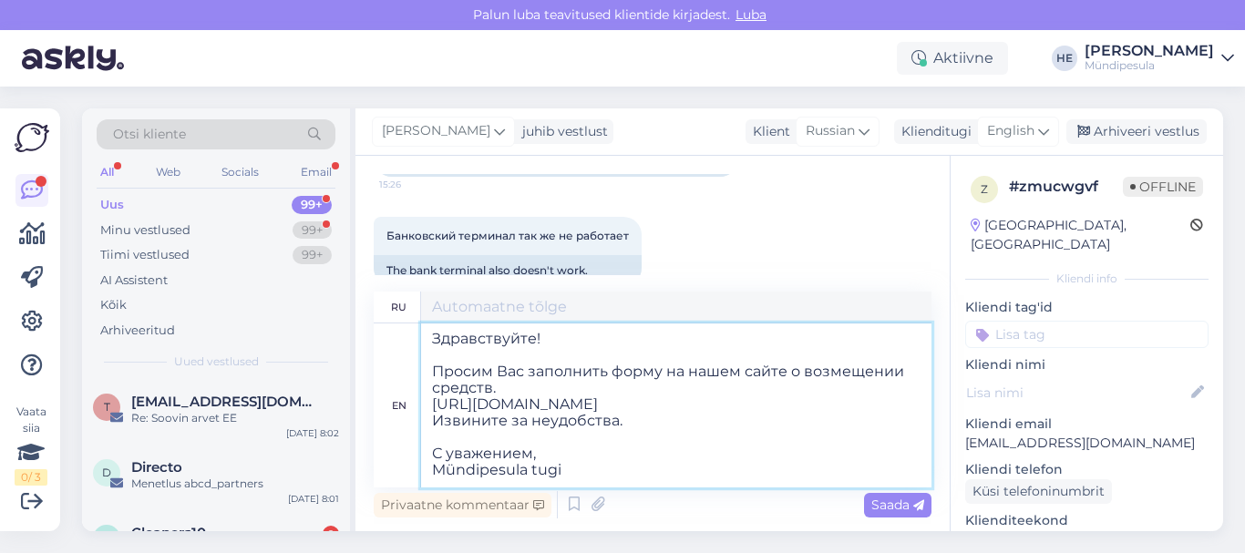
type textarea "Здравствуйте! Просим Вас заполнить форму на нашем сайте о возмещении средств. […"
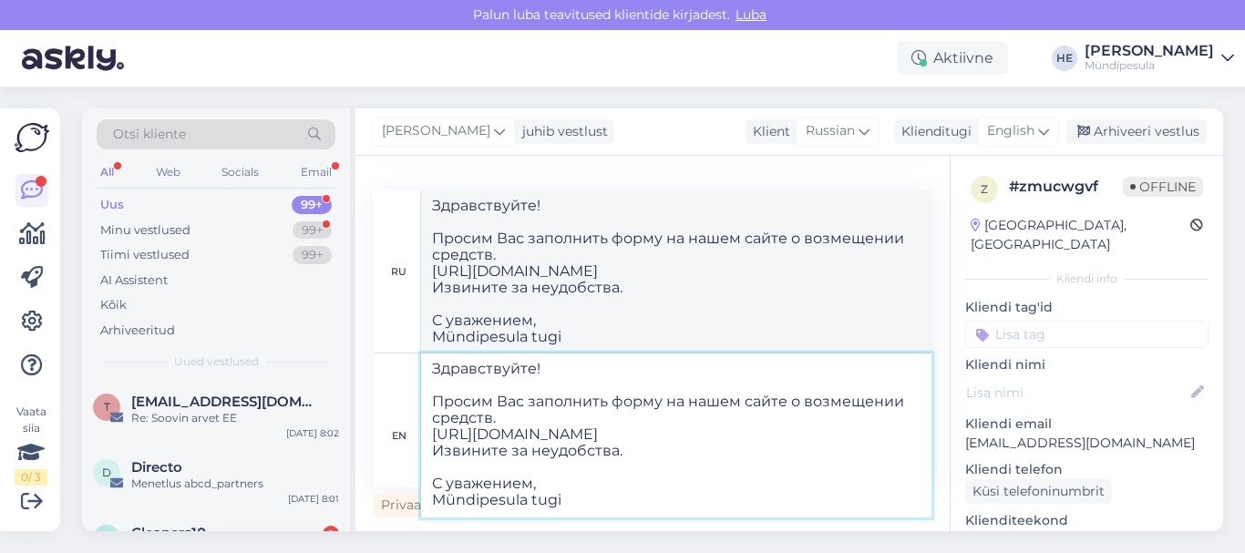
type textarea "Здравствуйте! Просим Вас заполнить форму на нашем сайте о возмещении средств. […"
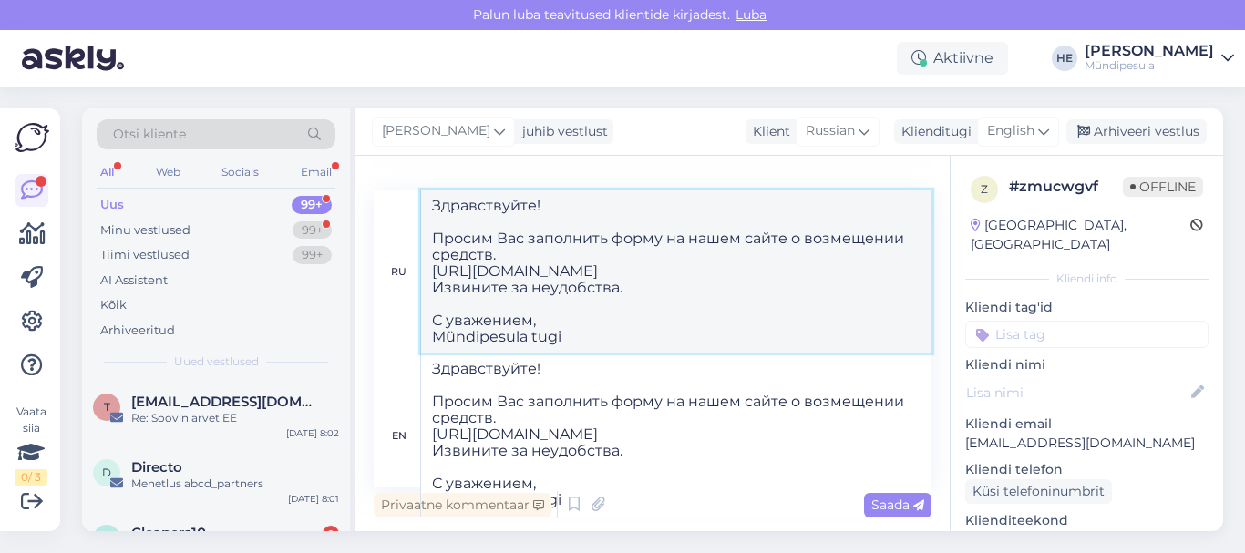
click at [737, 335] on textarea "Здравствуйте! Просим Вас заполнить форму на нашем сайте о возмещении средств. […" at bounding box center [676, 272] width 510 height 162
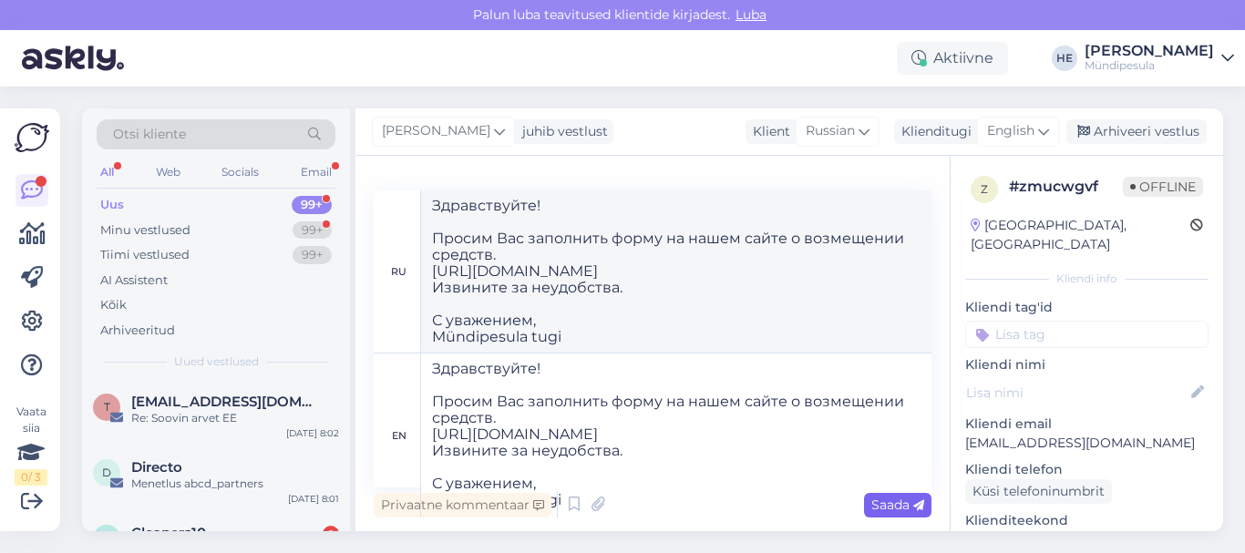
click at [904, 510] on span "Saada" at bounding box center [897, 505] width 53 height 16
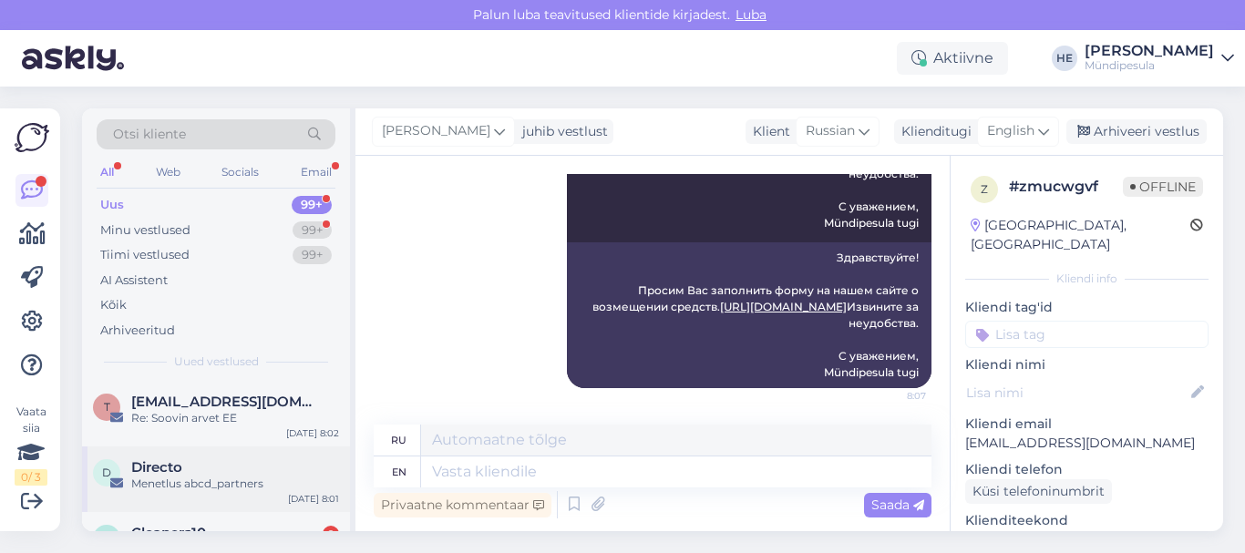
click at [147, 466] on span "Directo" at bounding box center [156, 467] width 51 height 16
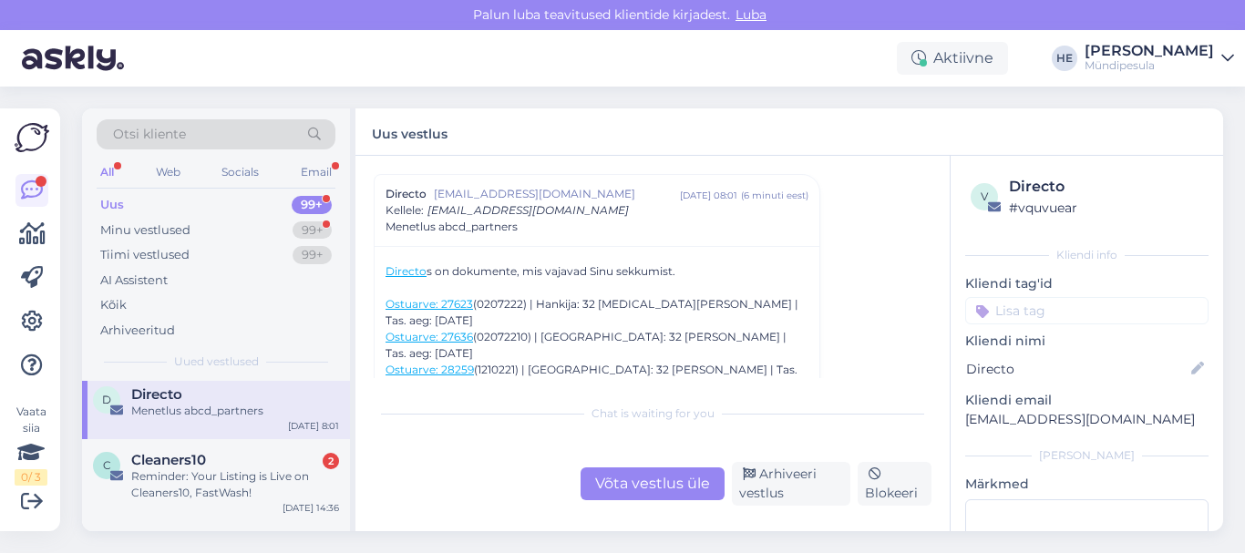
click at [147, 466] on span "Cleaners10" at bounding box center [168, 460] width 75 height 16
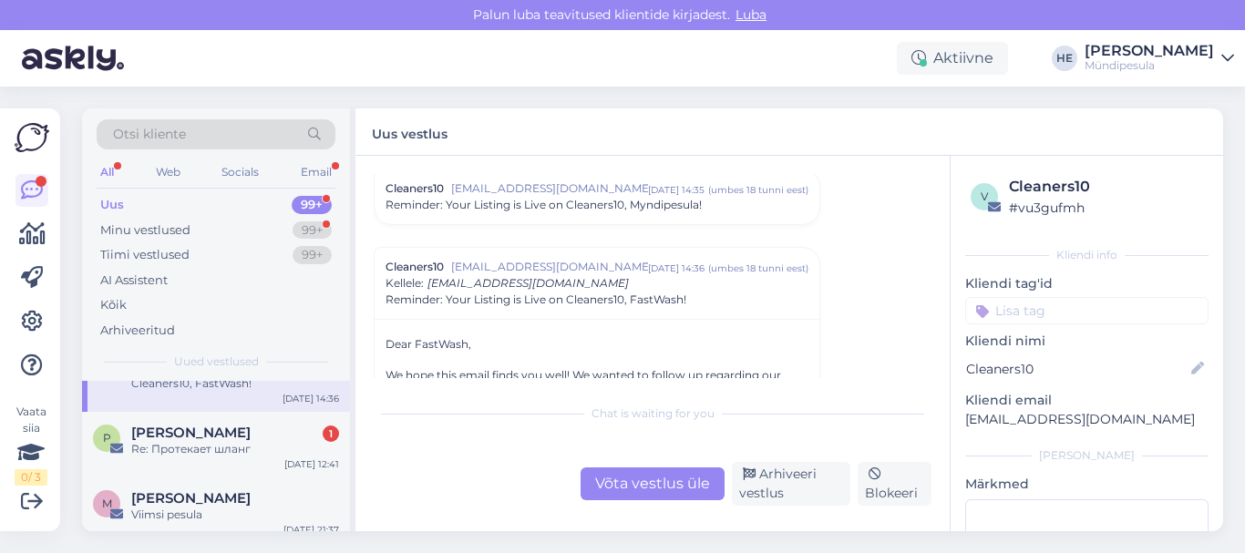
click at [147, 466] on div "P [PERSON_NAME] 1 Re: Протекает шланг [DATE] 12:41" at bounding box center [216, 445] width 268 height 66
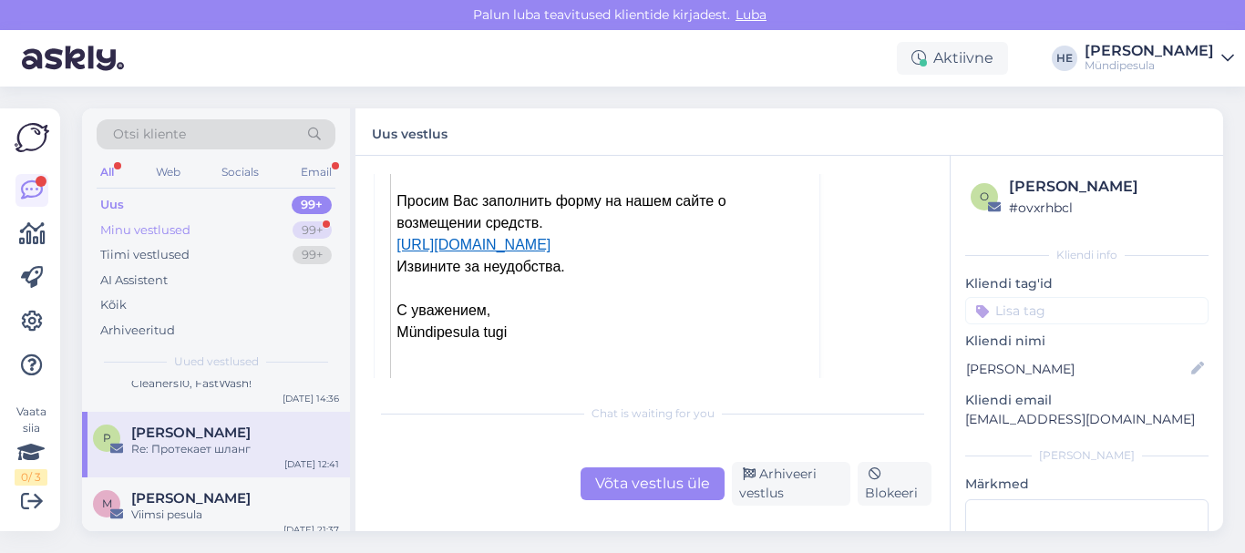
click at [126, 236] on div "Minu vestlused" at bounding box center [145, 231] width 90 height 18
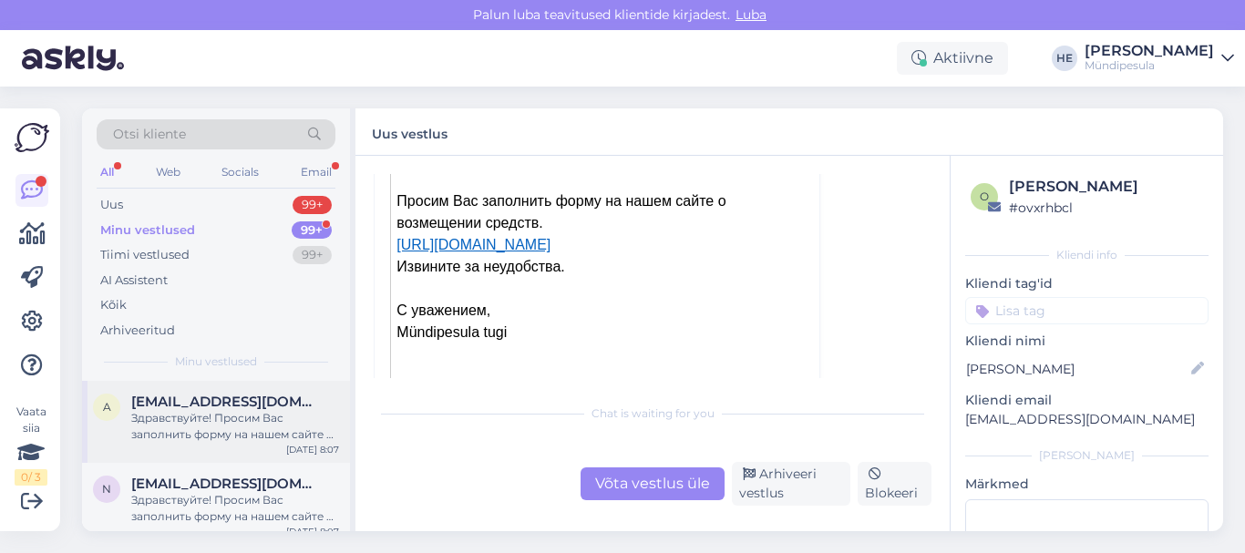
drag, startPoint x: 126, startPoint y: 236, endPoint x: 160, endPoint y: 406, distance: 172.9
click at [160, 406] on div "Otsi kliente All Web Socials Email Uus 99+ Minu vestlused 99+ Tiimi vestlused 9…" at bounding box center [218, 319] width 273 height 423
click at [160, 406] on span "[EMAIL_ADDRESS][DOMAIN_NAME]" at bounding box center [226, 402] width 190 height 16
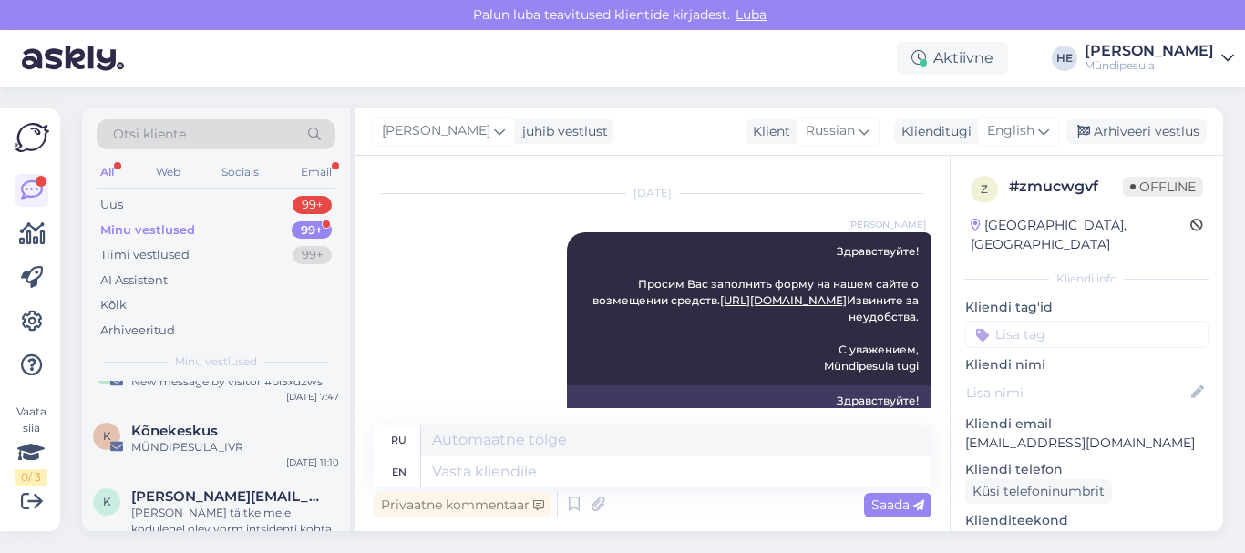
click at [160, 406] on div "A Askly 9 New message by visitor #bl3xd2ws [DATE] 7:47" at bounding box center [216, 378] width 268 height 66
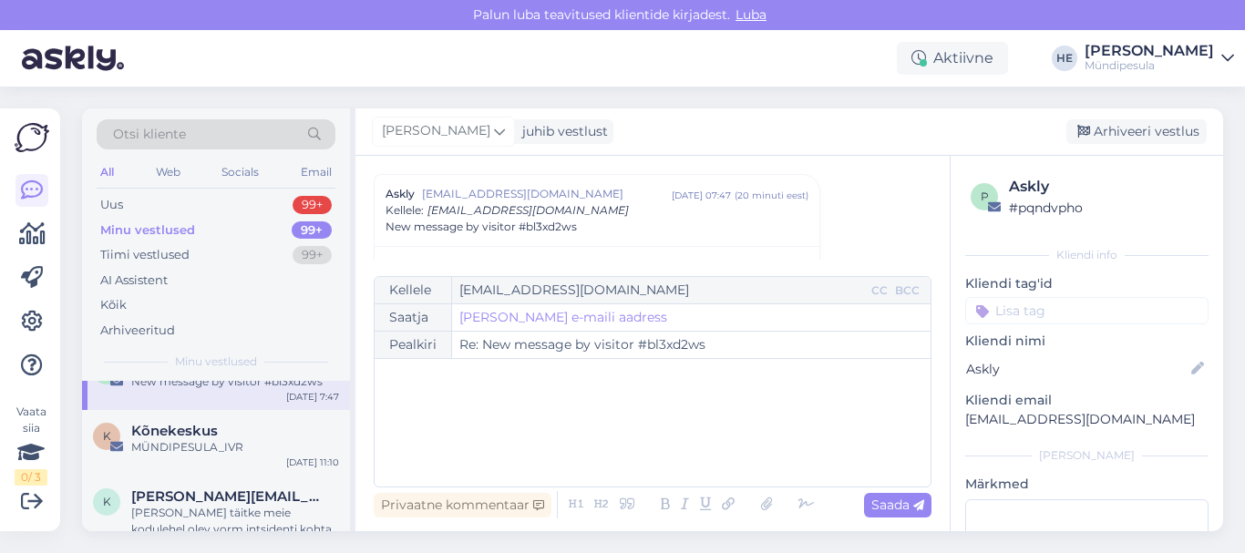
click at [1231, 55] on icon at bounding box center [1227, 58] width 13 height 15
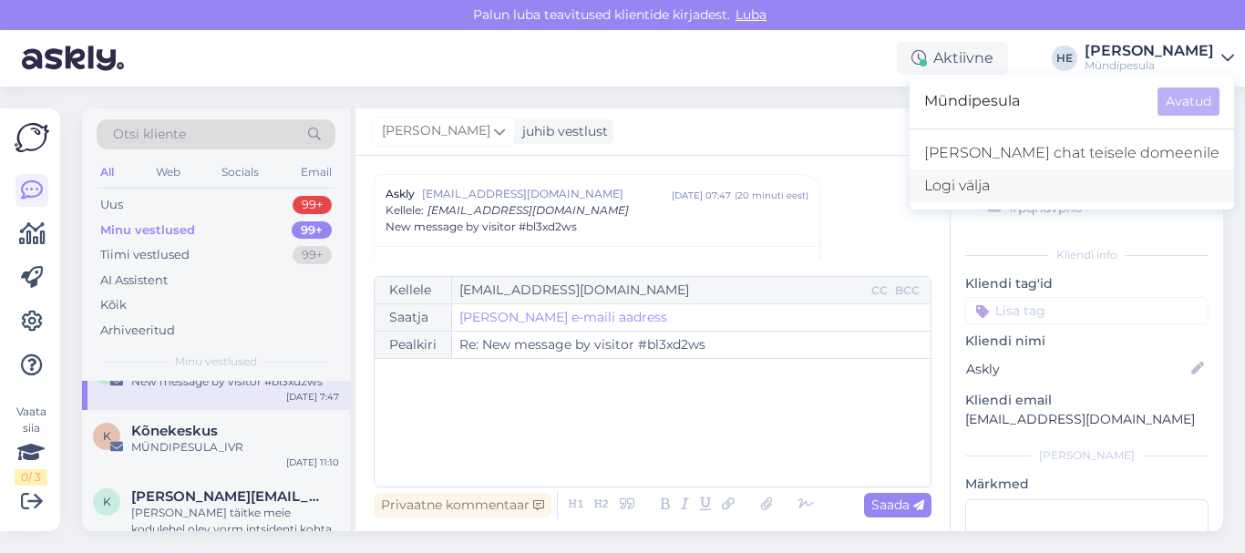
click at [1077, 184] on div "Logi välja" at bounding box center [1072, 186] width 325 height 33
